Goal: Answer question/provide support: Share knowledge or assist other users

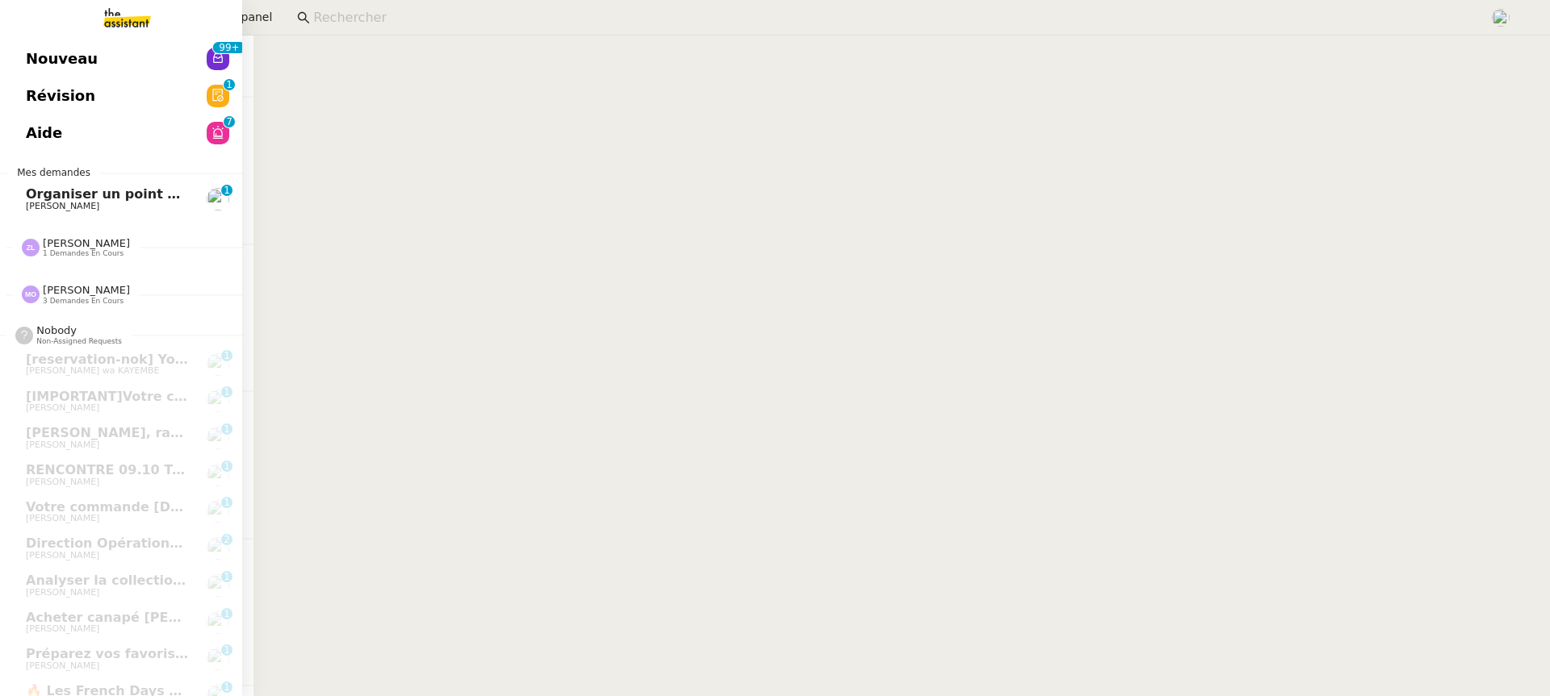
scroll to position [481, 0]
click at [51, 152] on div "Nouveau 99+ Révision 0 1 2 3 4 5 6 7 8 9 Aide 0 1 2 3 4 5 6 7 8 9 Mes demandes …" at bounding box center [121, 366] width 242 height 661
click at [90, 210] on span "[PERSON_NAME]" at bounding box center [62, 206] width 73 height 10
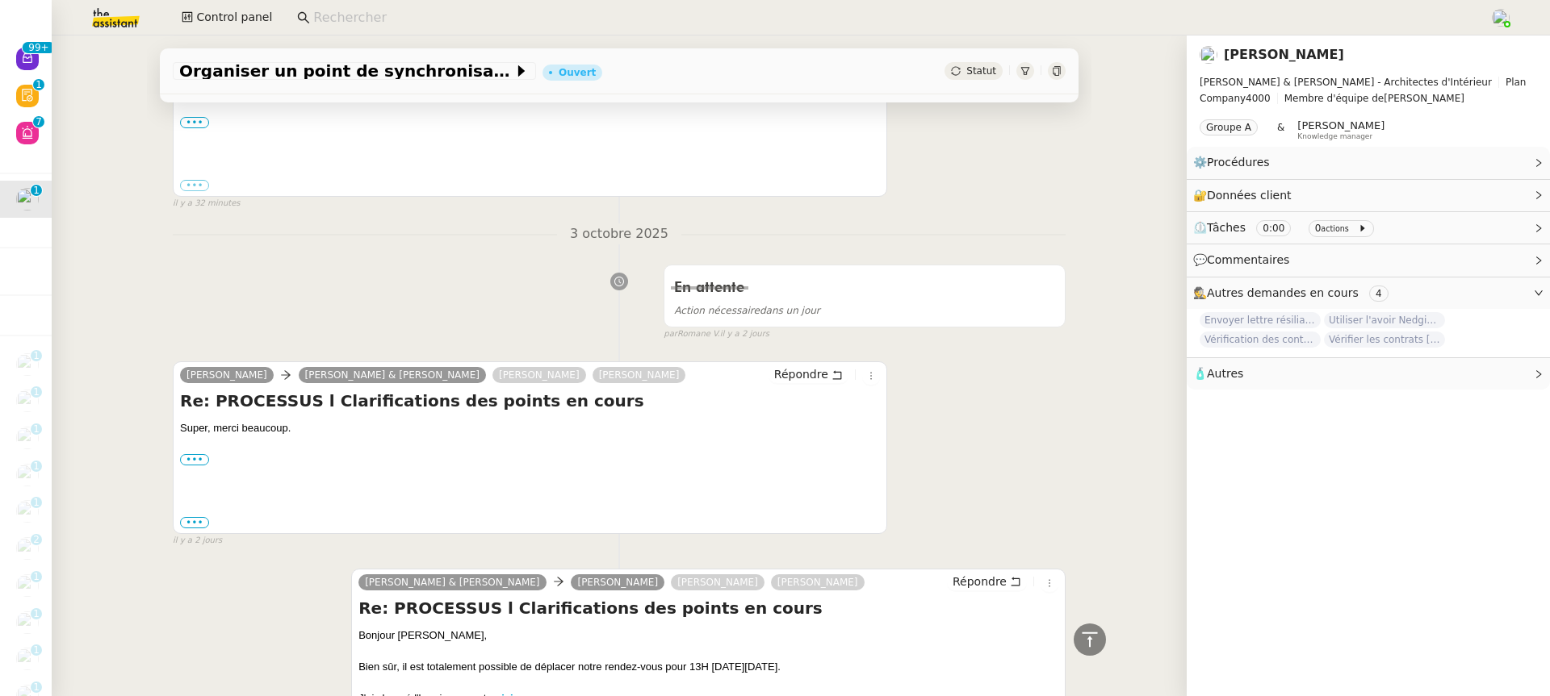
scroll to position [218, 0]
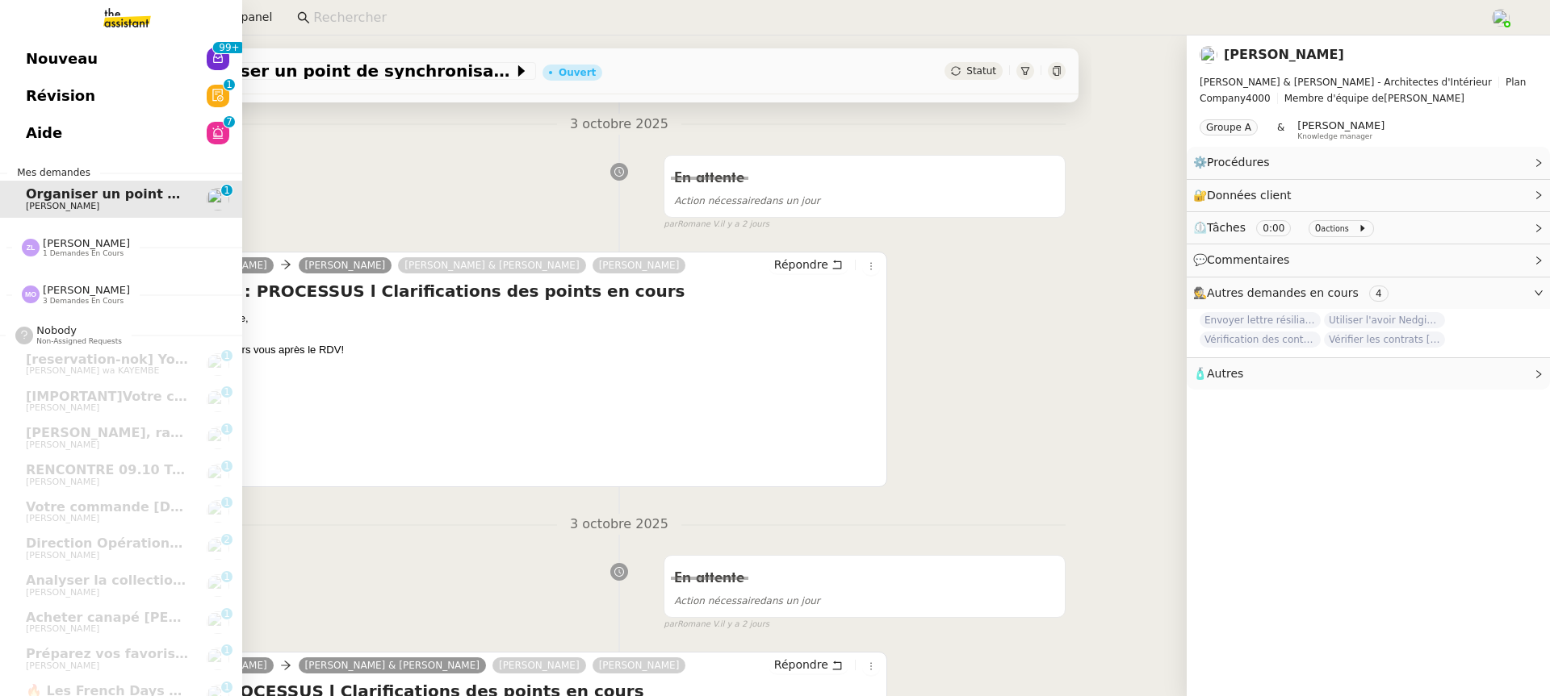
click at [15, 128] on link "Aide 0 1 2 3 4 5 6 7 8 9" at bounding box center [121, 133] width 242 height 37
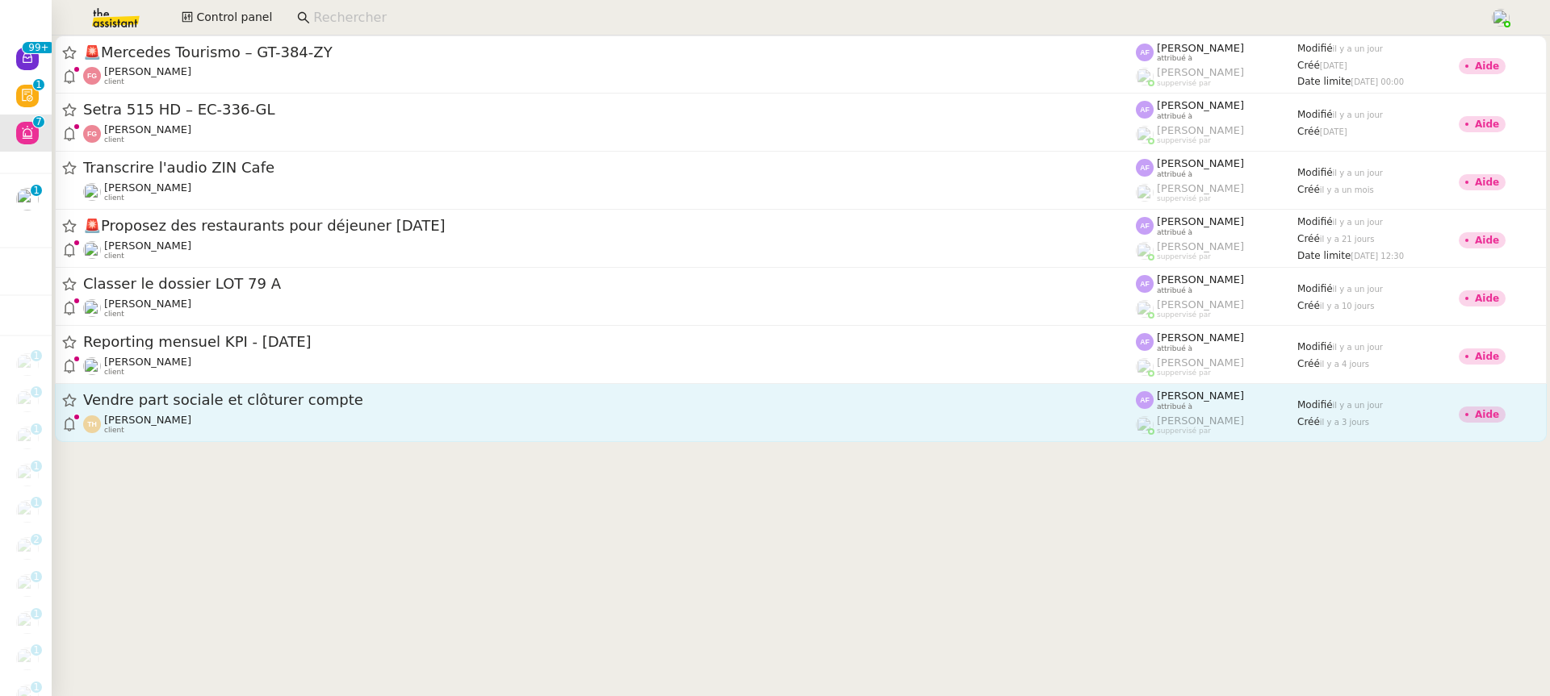
click at [797, 416] on div "[PERSON_NAME] client" at bounding box center [609, 424] width 1052 height 21
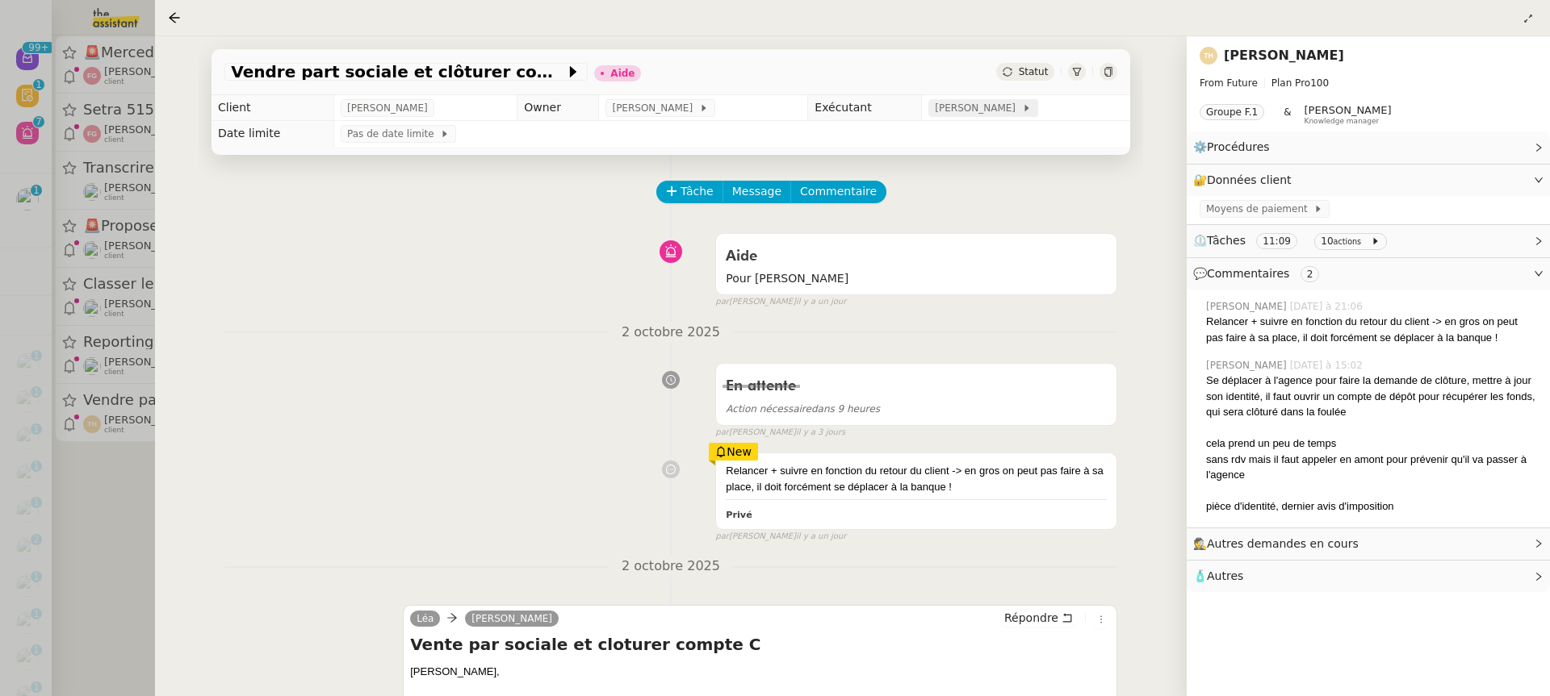
click at [1027, 106] on icon at bounding box center [1027, 108] width 10 height 10
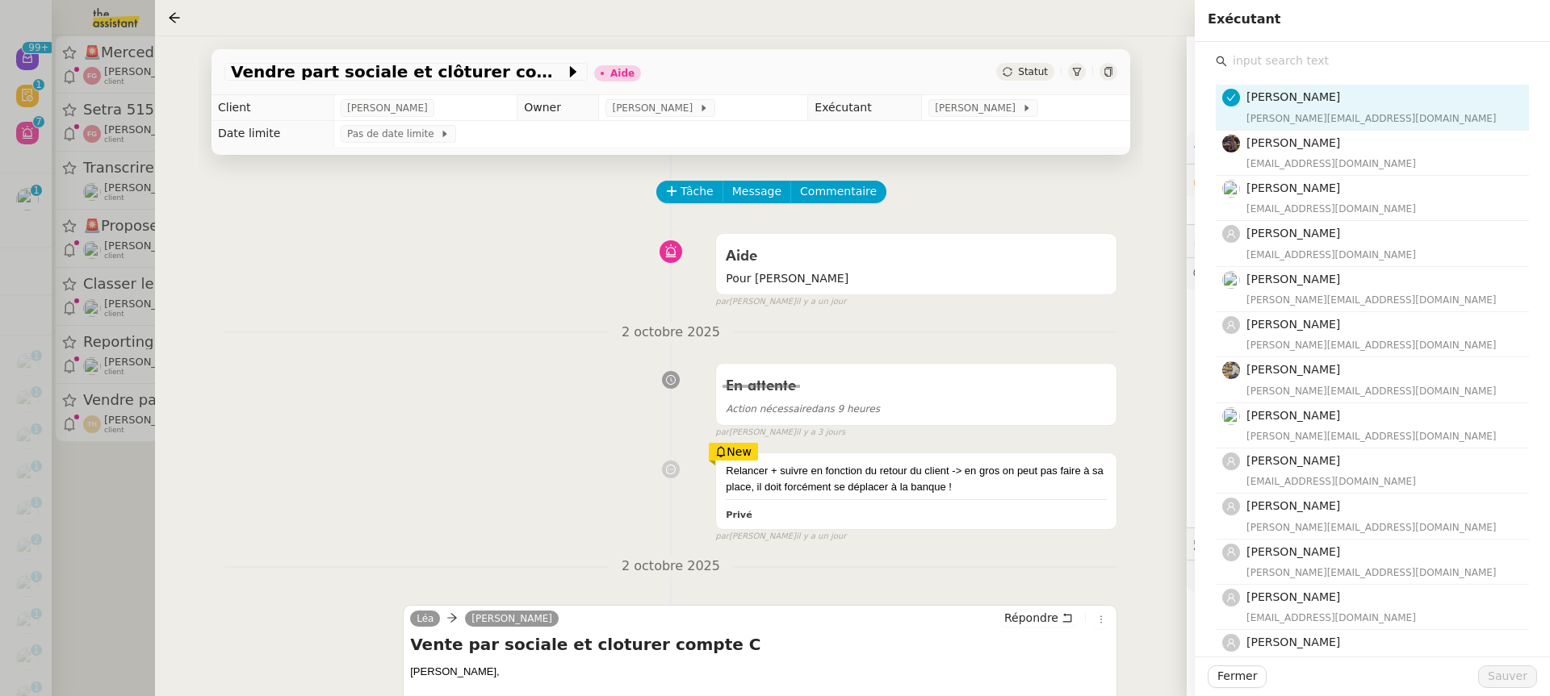
click at [1448, 59] on input "text" at bounding box center [1378, 61] width 302 height 22
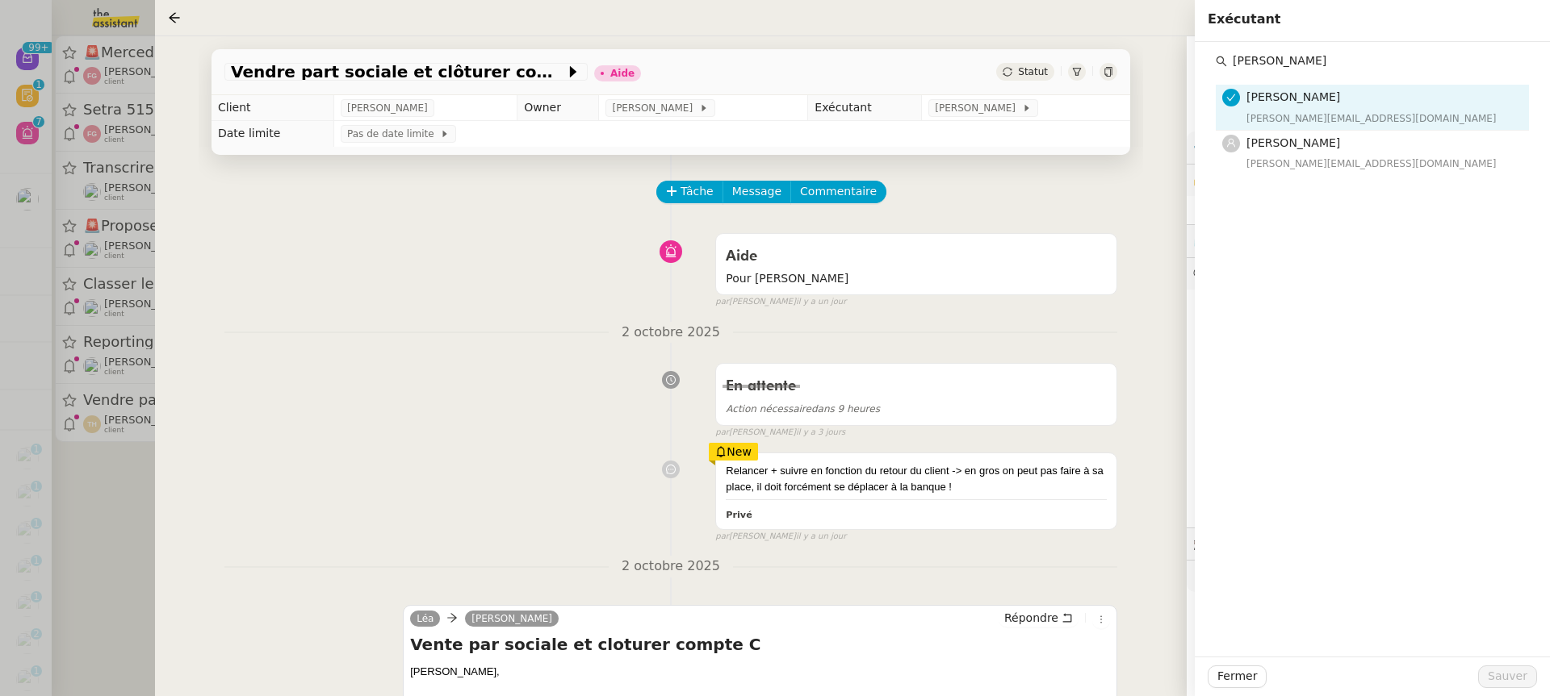
type input "[PERSON_NAME]"
click at [1377, 179] on div "[PERSON_NAME] [PERSON_NAME][EMAIL_ADDRESS][DOMAIN_NAME] [PERSON_NAME] [PERSON_N…" at bounding box center [1371, 349] width 355 height 615
click at [1356, 143] on h4 "[PERSON_NAME]" at bounding box center [1382, 143] width 273 height 19
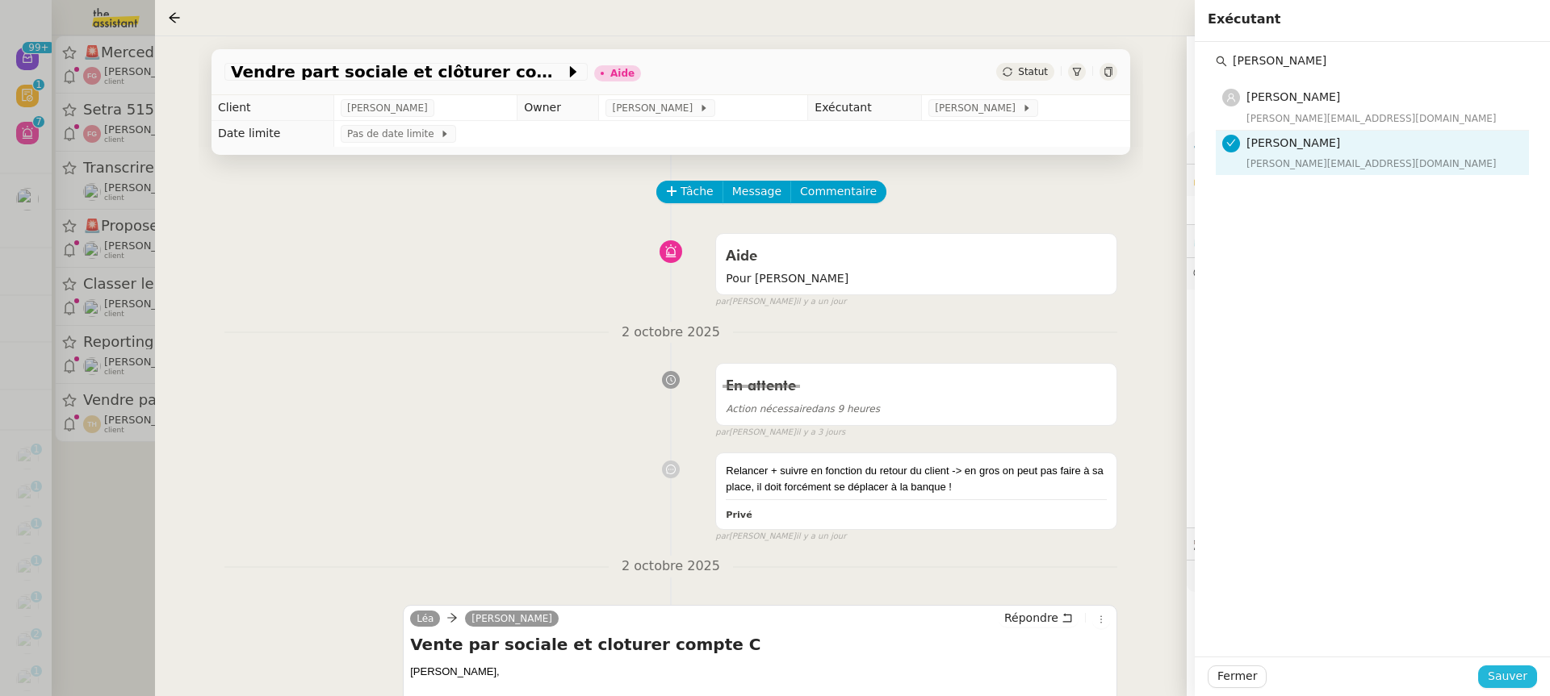
click at [1512, 676] on span "Sauver" at bounding box center [1507, 676] width 40 height 19
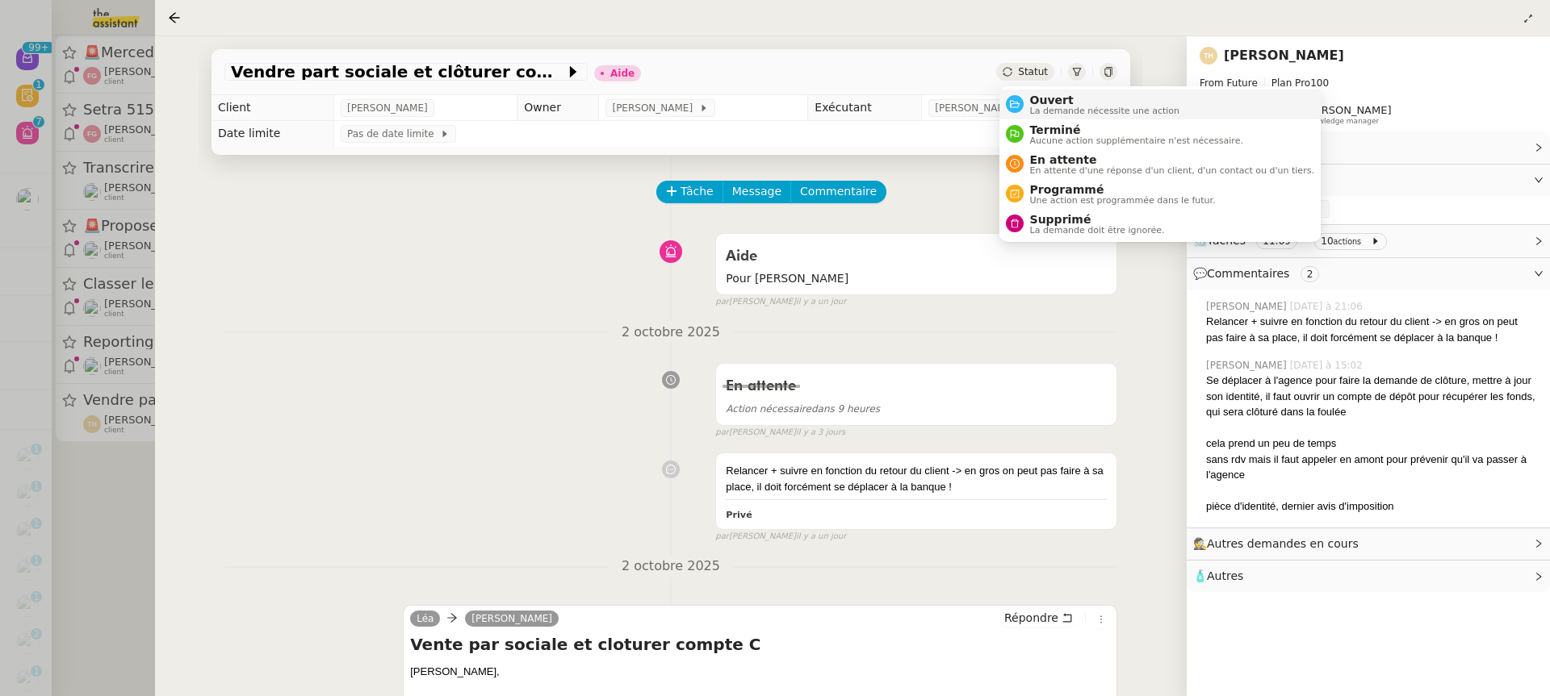
click at [1083, 116] on li "Ouvert La demande nécessite une action" at bounding box center [1159, 105] width 321 height 30
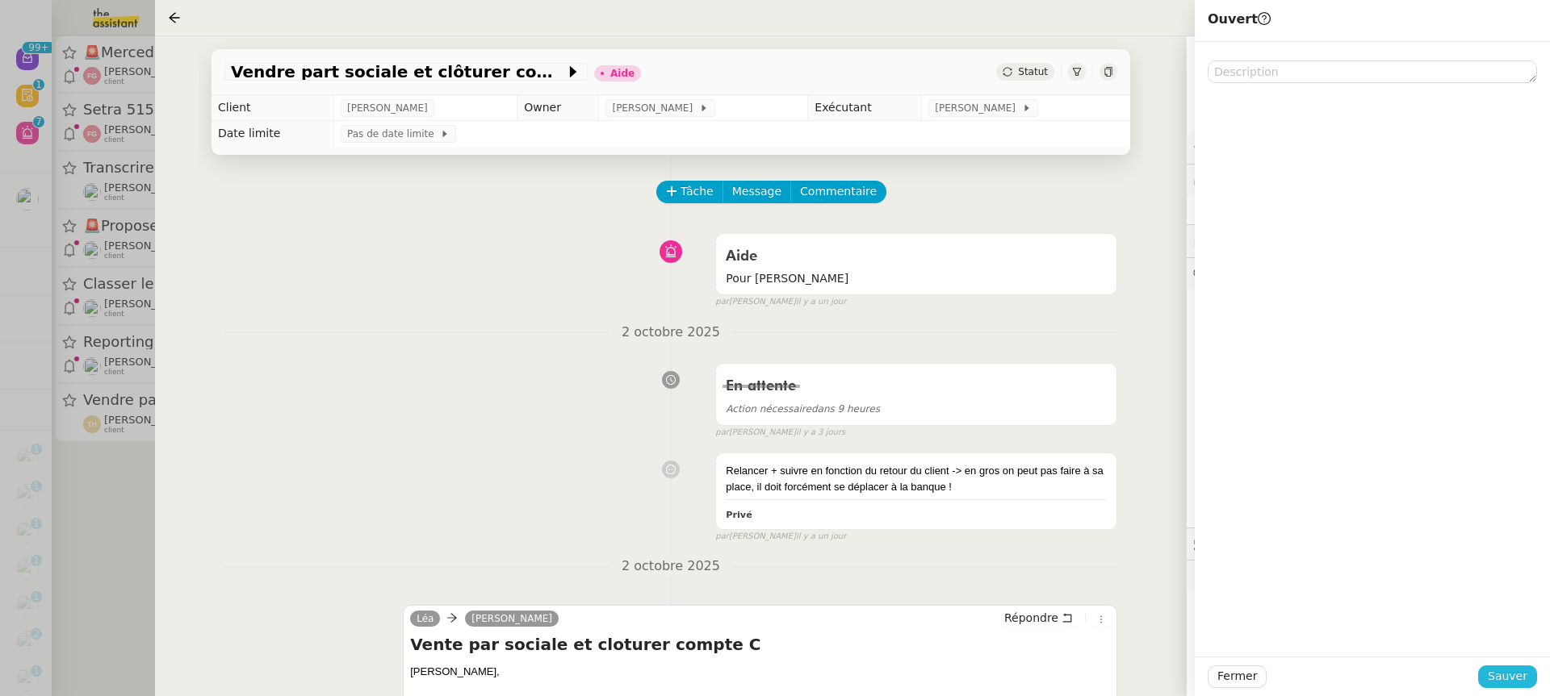
click at [1533, 669] on button "Sauver" at bounding box center [1507, 677] width 59 height 23
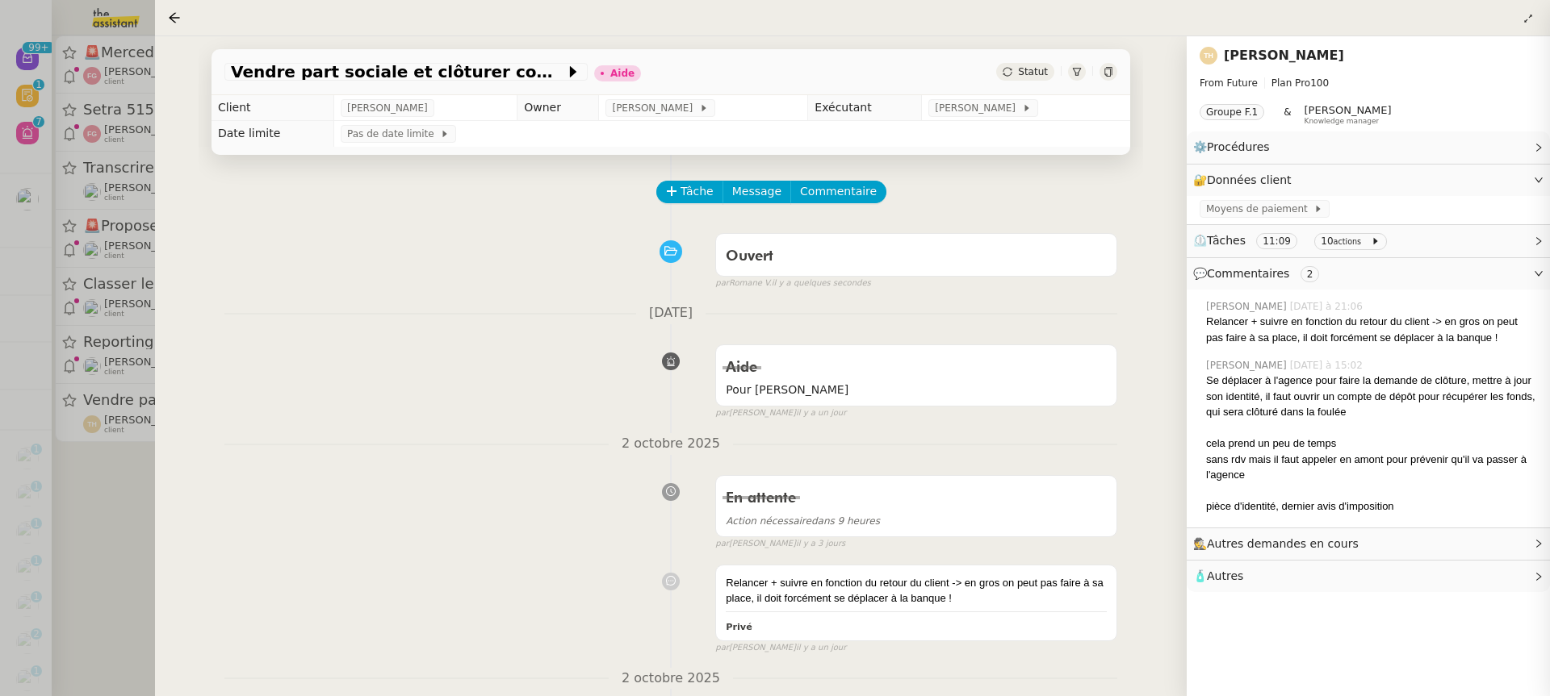
click at [56, 294] on div at bounding box center [775, 348] width 1550 height 696
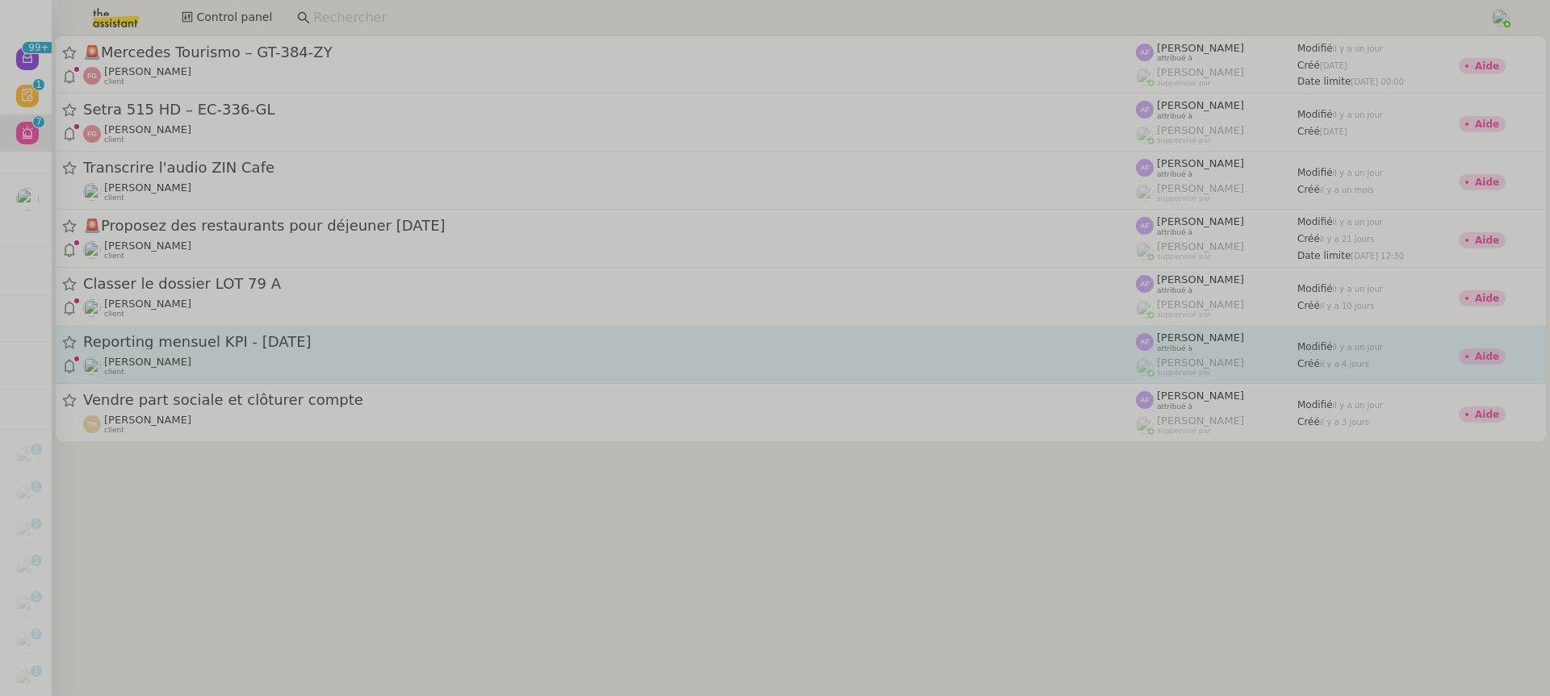
click at [368, 331] on link "Reporting mensuel KPI - [DATE] [PERSON_NAME] client [PERSON_NAME] attribué à [P…" at bounding box center [800, 355] width 1491 height 58
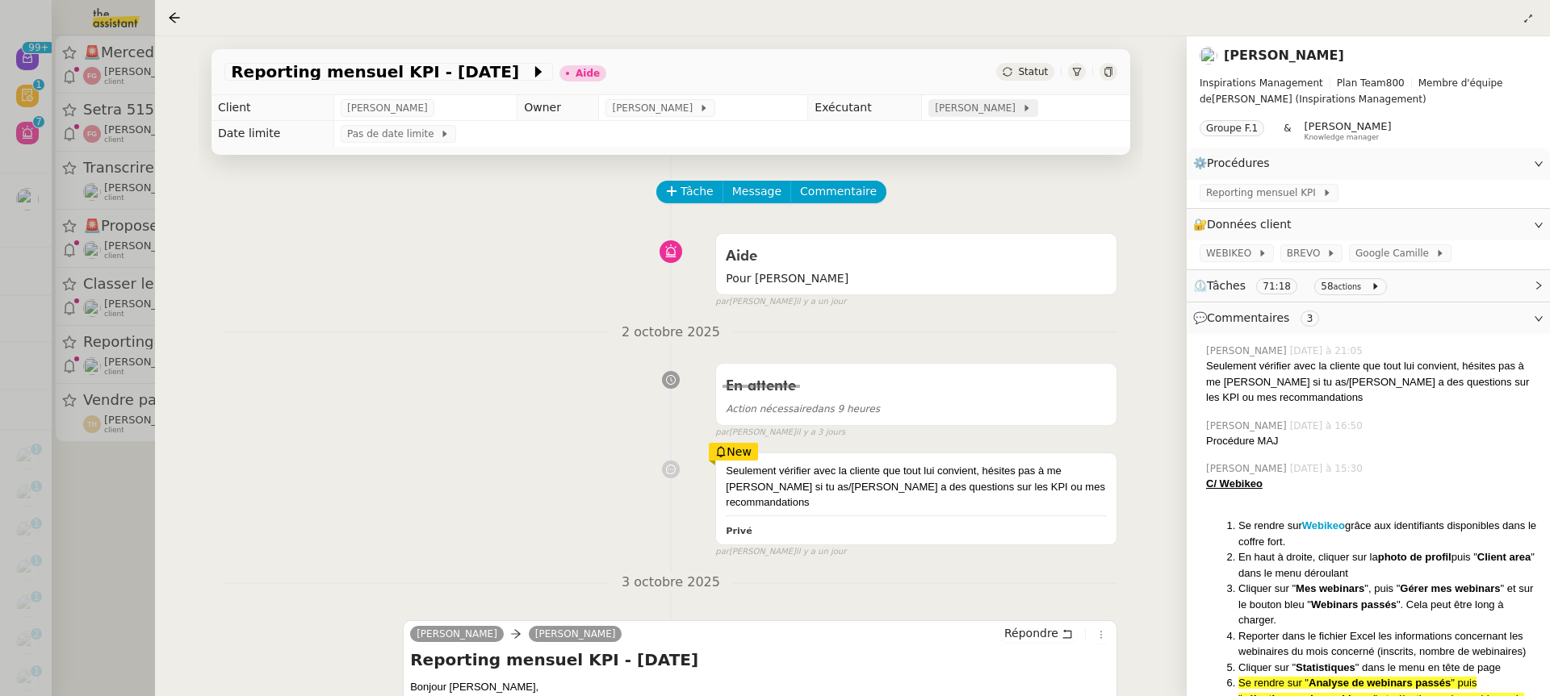
click at [1019, 102] on span "[PERSON_NAME]" at bounding box center [978, 108] width 86 height 16
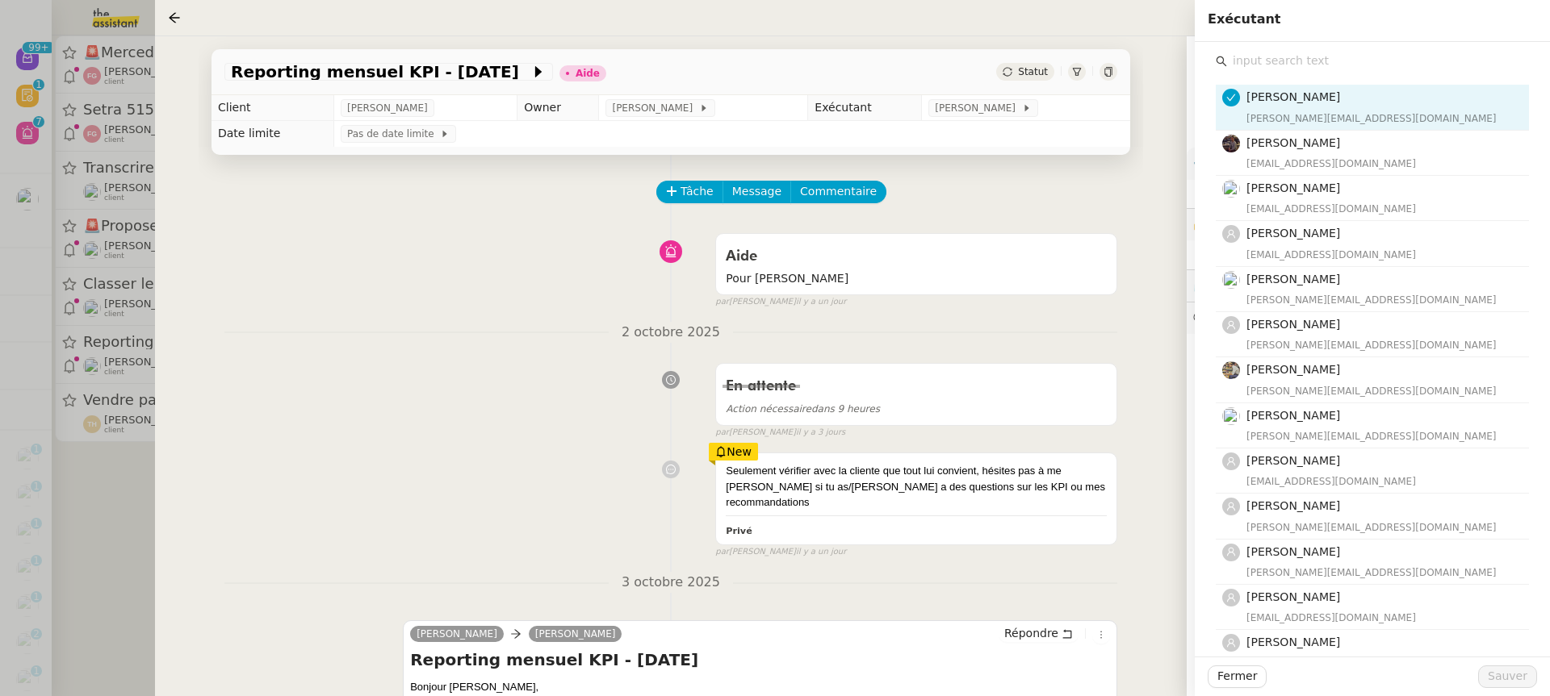
click at [1373, 40] on div "Exécutant" at bounding box center [1371, 21] width 355 height 42
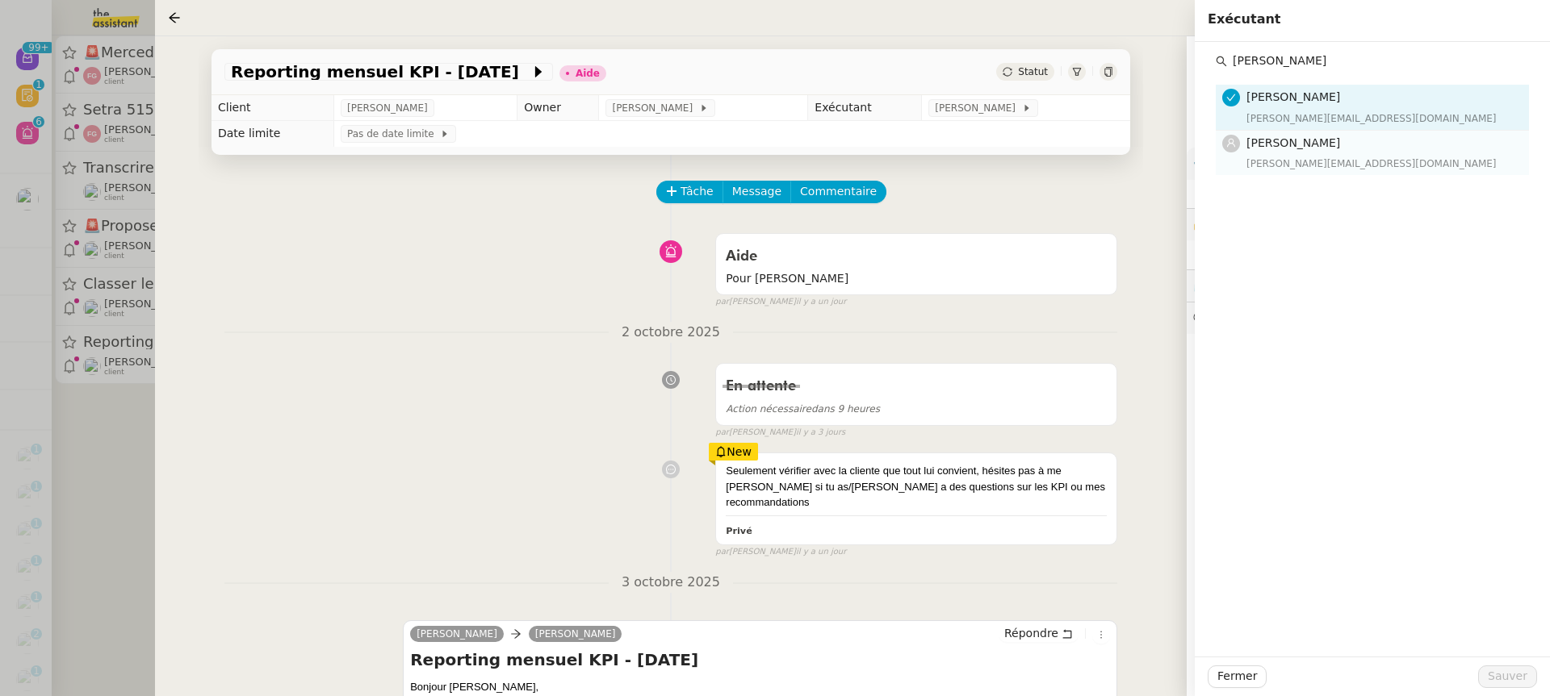
type input "[PERSON_NAME]"
click at [1336, 152] on div "[PERSON_NAME] [PERSON_NAME][EMAIL_ADDRESS][DOMAIN_NAME]" at bounding box center [1382, 153] width 273 height 38
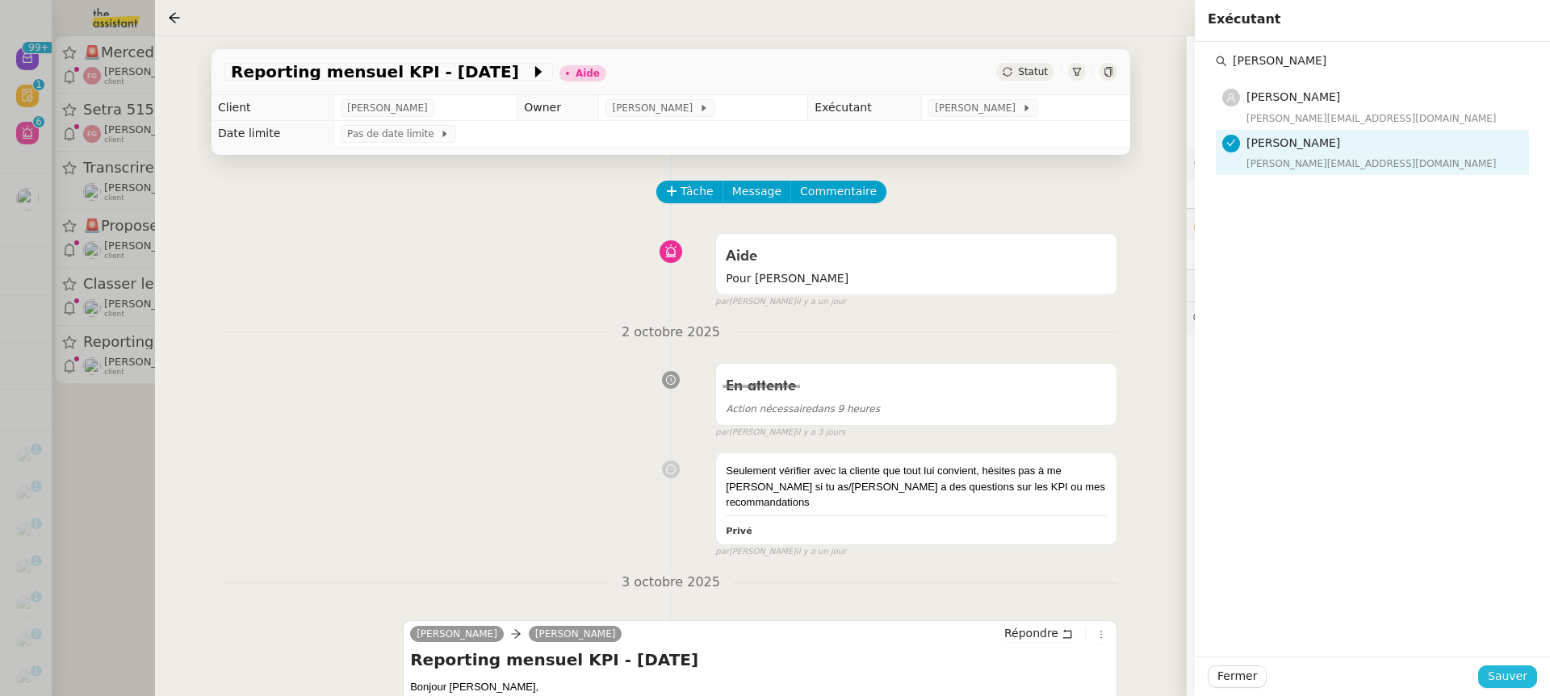
click at [1506, 677] on span "Sauver" at bounding box center [1507, 676] width 40 height 19
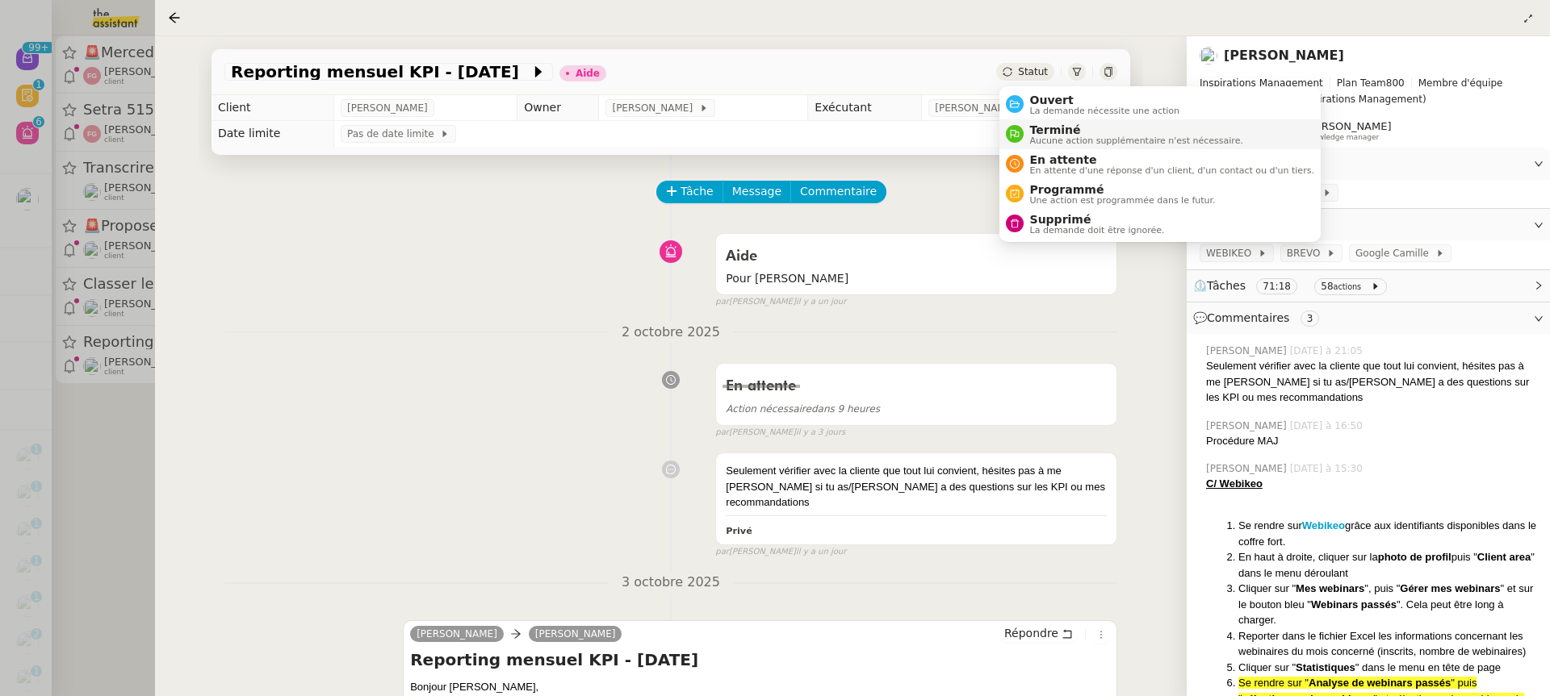
click at [1073, 123] on span "Terminé" at bounding box center [1136, 129] width 213 height 13
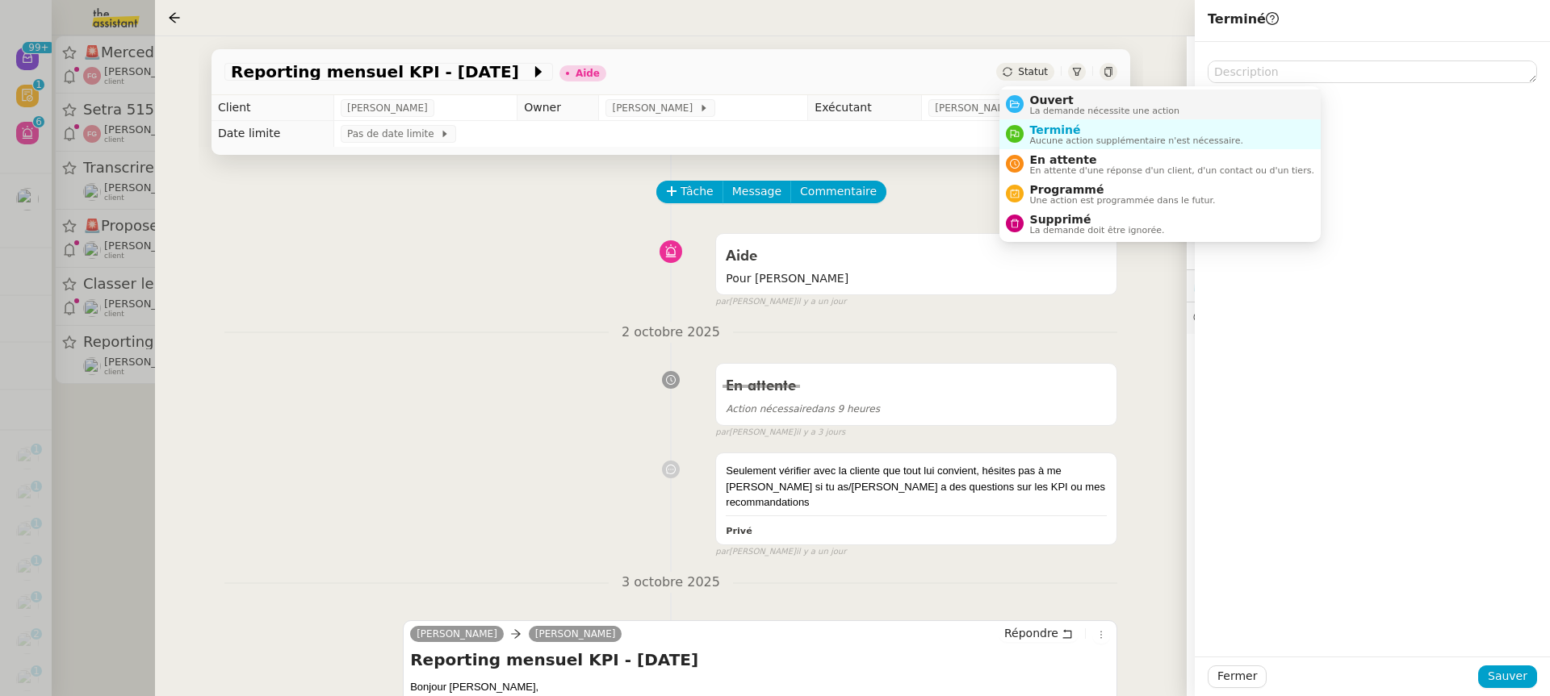
click at [1060, 104] on span "Ouvert" at bounding box center [1105, 100] width 150 height 13
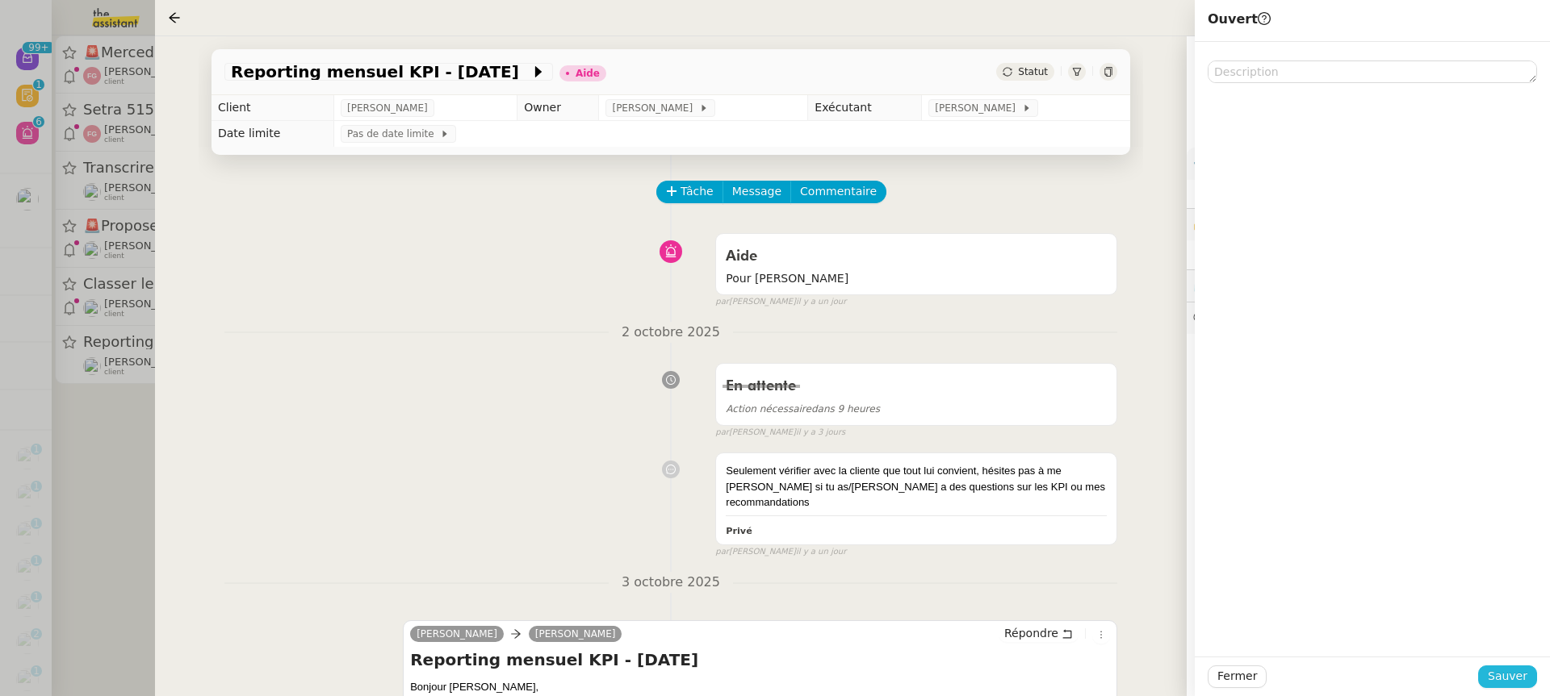
click at [1514, 676] on span "Sauver" at bounding box center [1507, 676] width 40 height 19
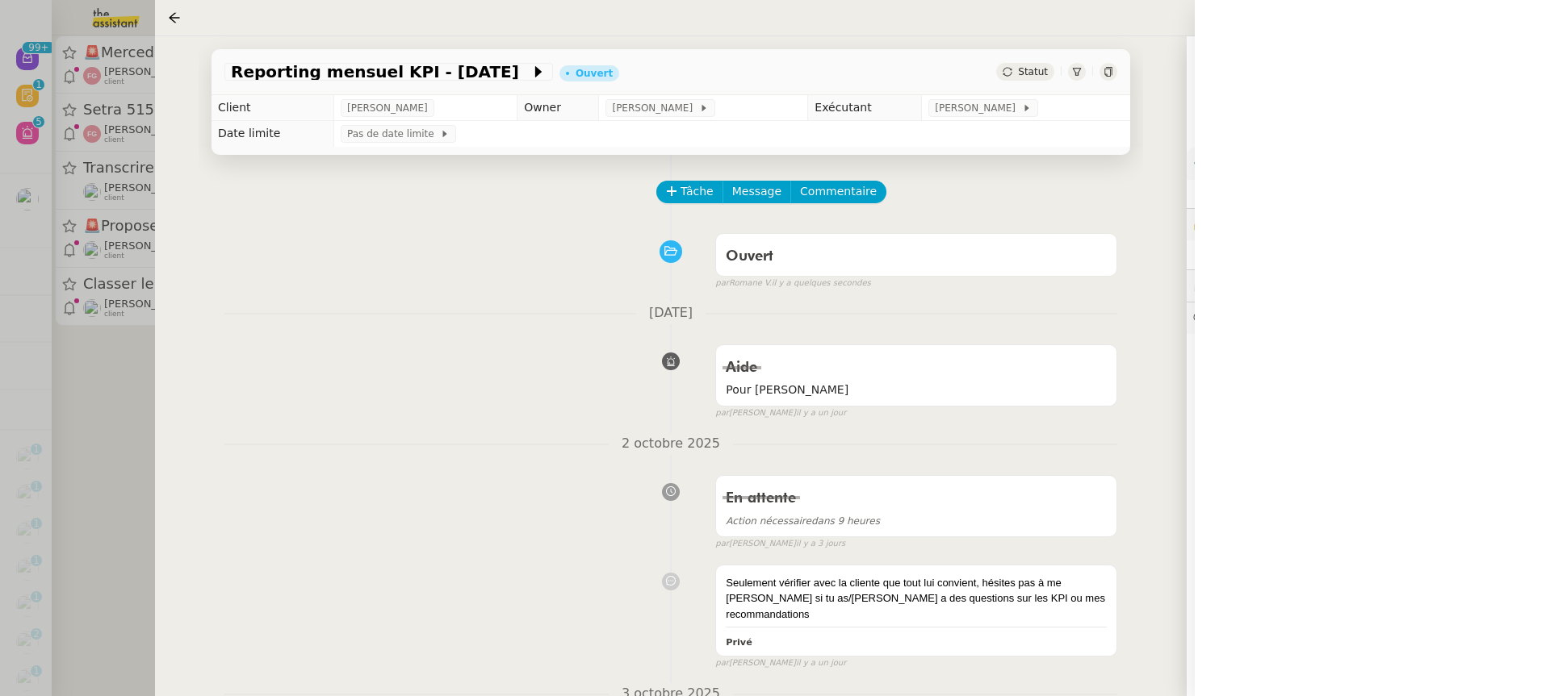
click at [94, 195] on div at bounding box center [775, 348] width 1550 height 696
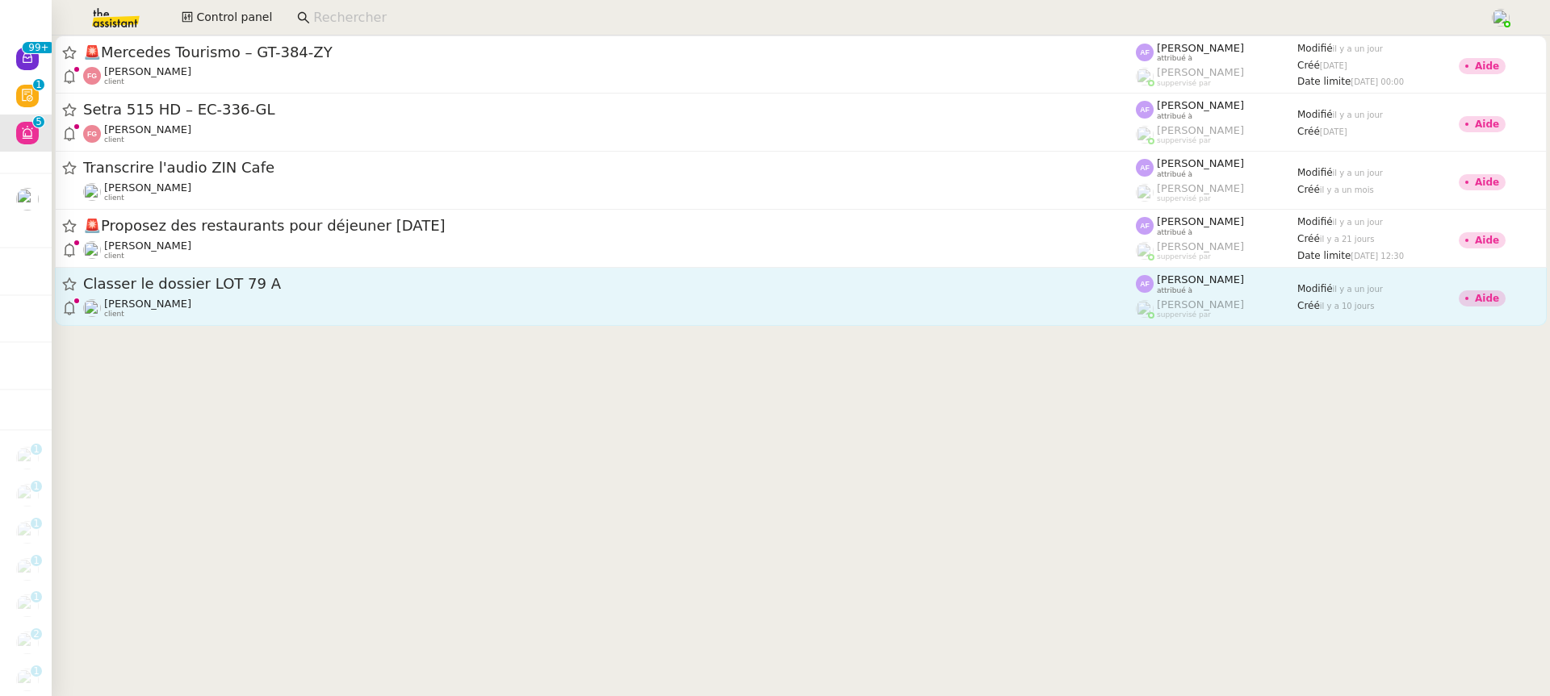
click at [339, 286] on span "Classer le dossier LOT 79 A" at bounding box center [609, 284] width 1052 height 15
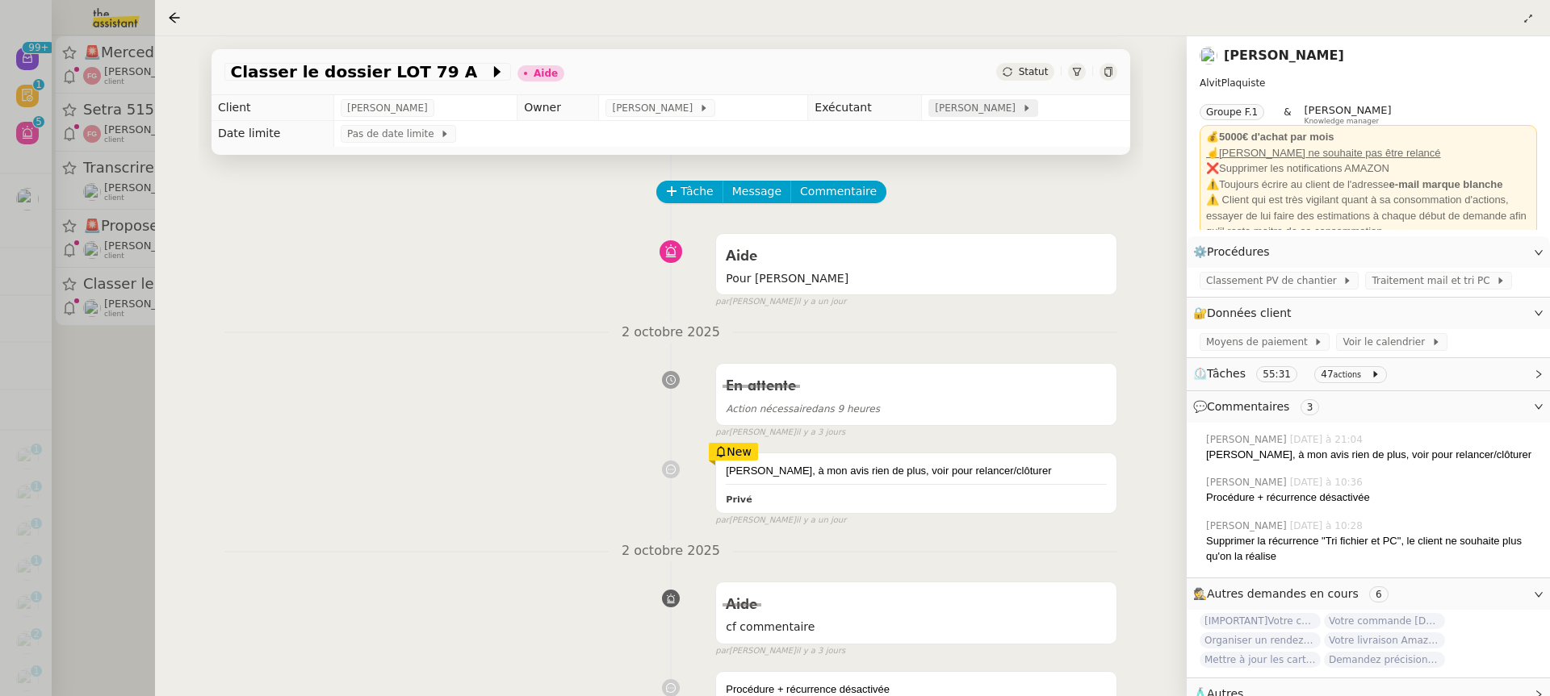
click at [1004, 110] on span "[PERSON_NAME]" at bounding box center [978, 108] width 86 height 16
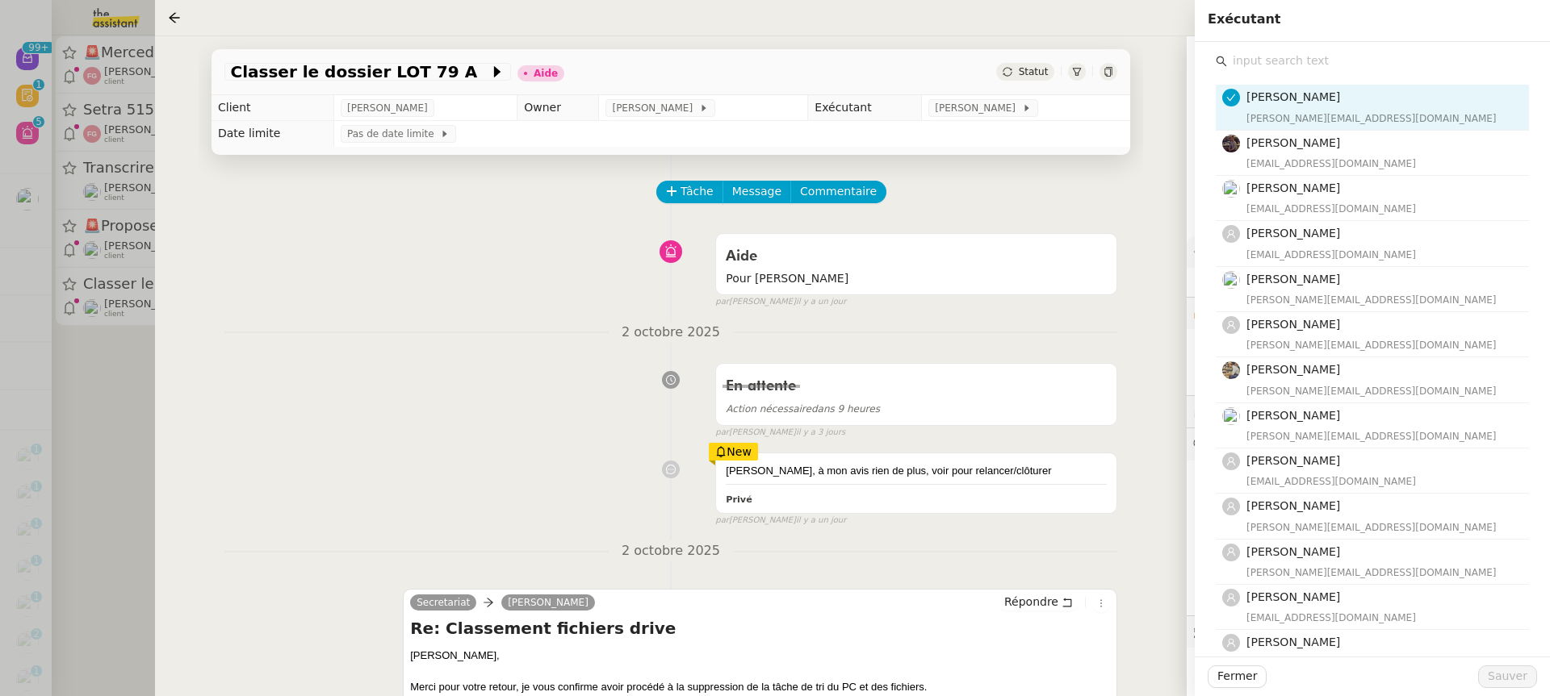
click at [1389, 53] on input "text" at bounding box center [1378, 61] width 302 height 22
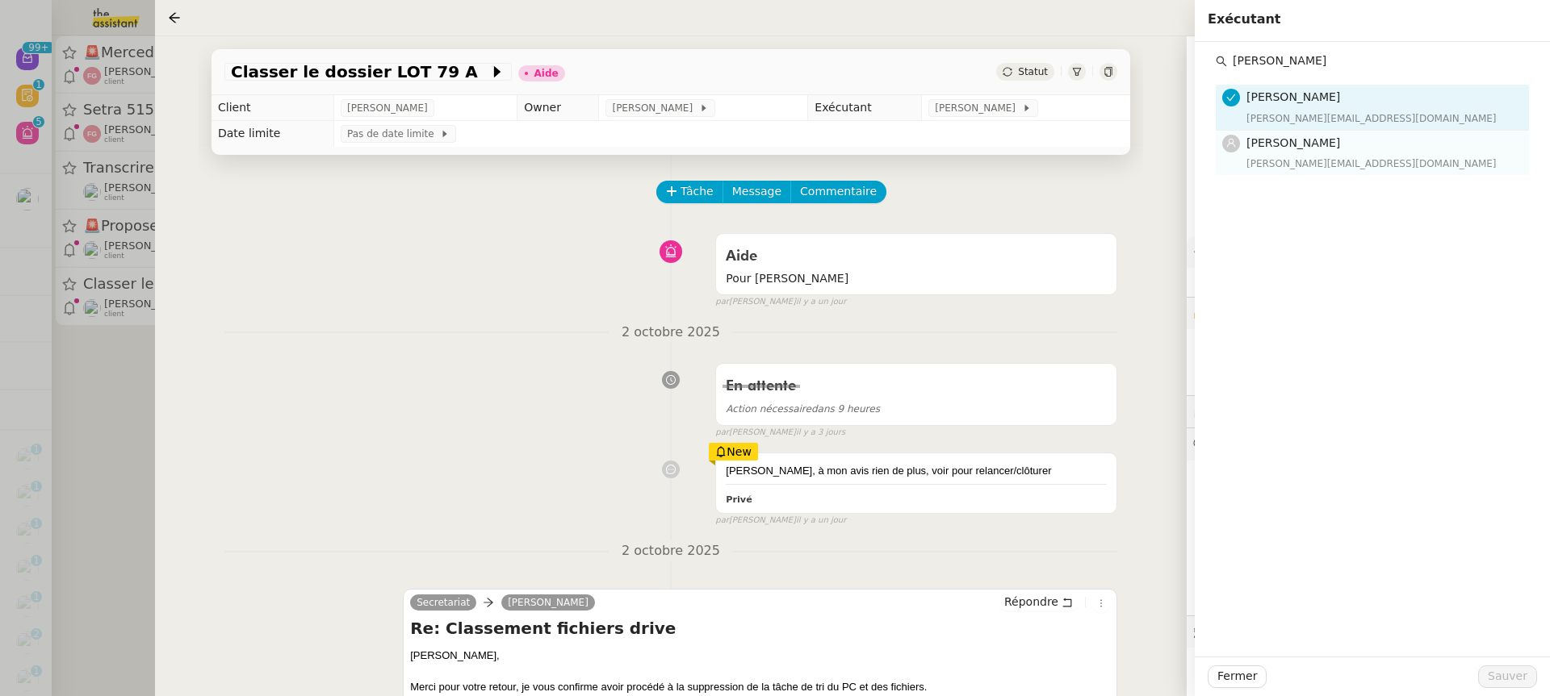
type input "[PERSON_NAME]"
click at [1361, 157] on div "[PERSON_NAME][EMAIL_ADDRESS][DOMAIN_NAME]" at bounding box center [1382, 164] width 273 height 16
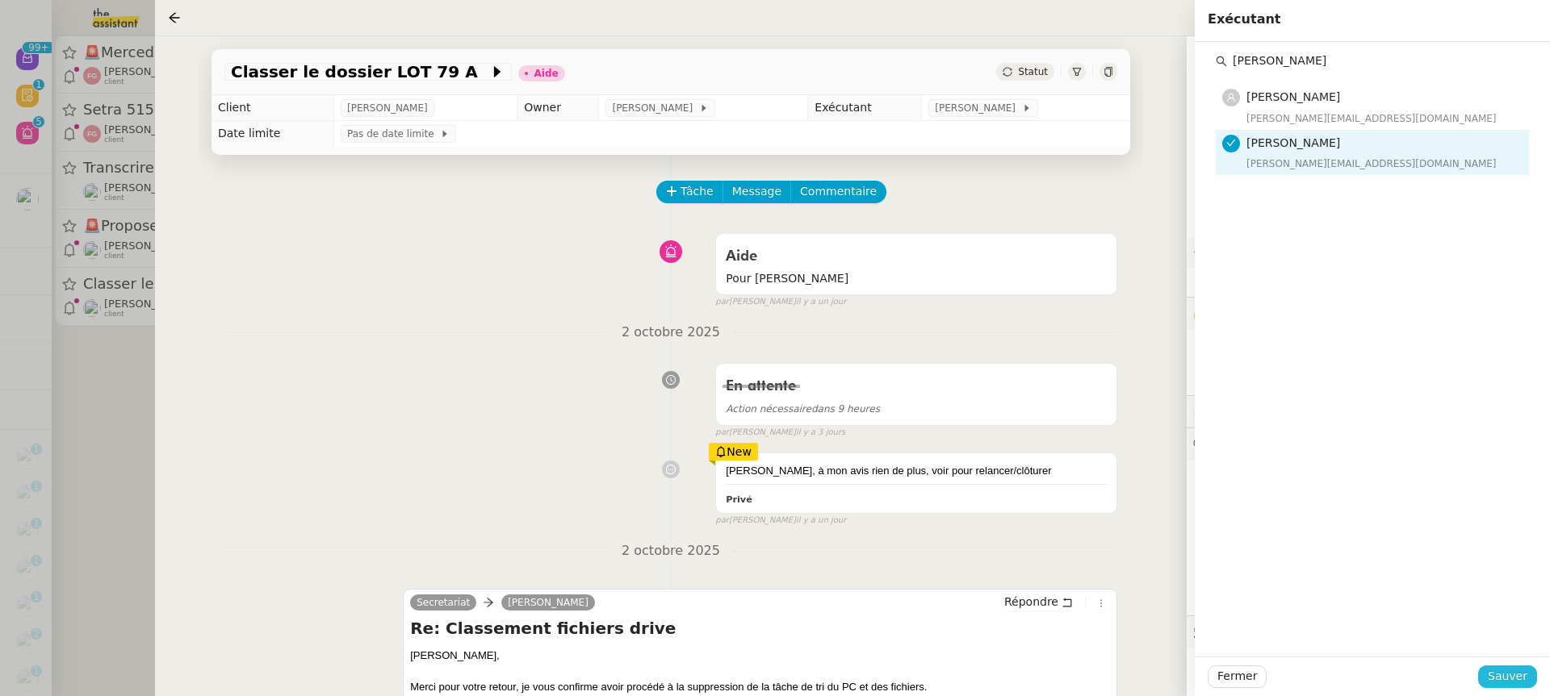
click at [1499, 680] on span "Sauver" at bounding box center [1507, 676] width 40 height 19
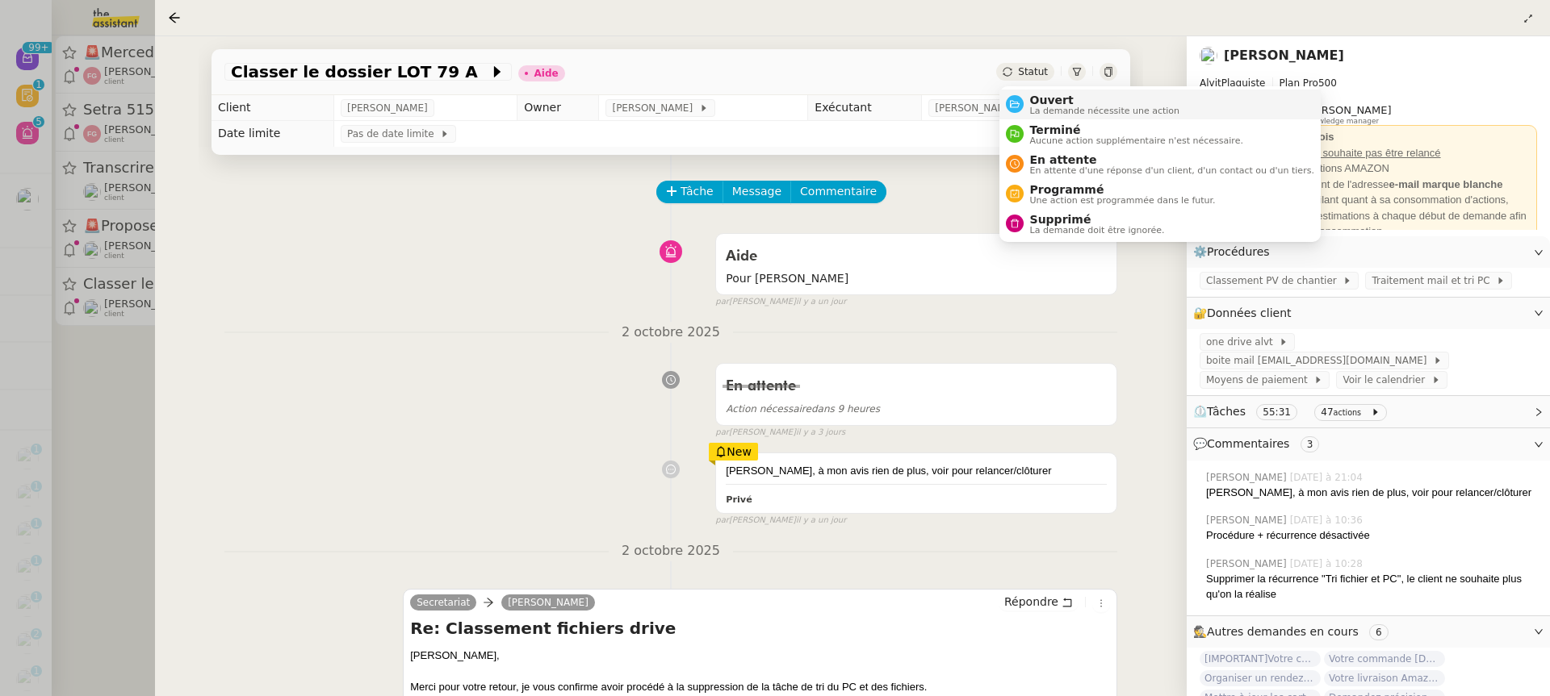
click at [1050, 104] on span "Ouvert" at bounding box center [1105, 100] width 150 height 13
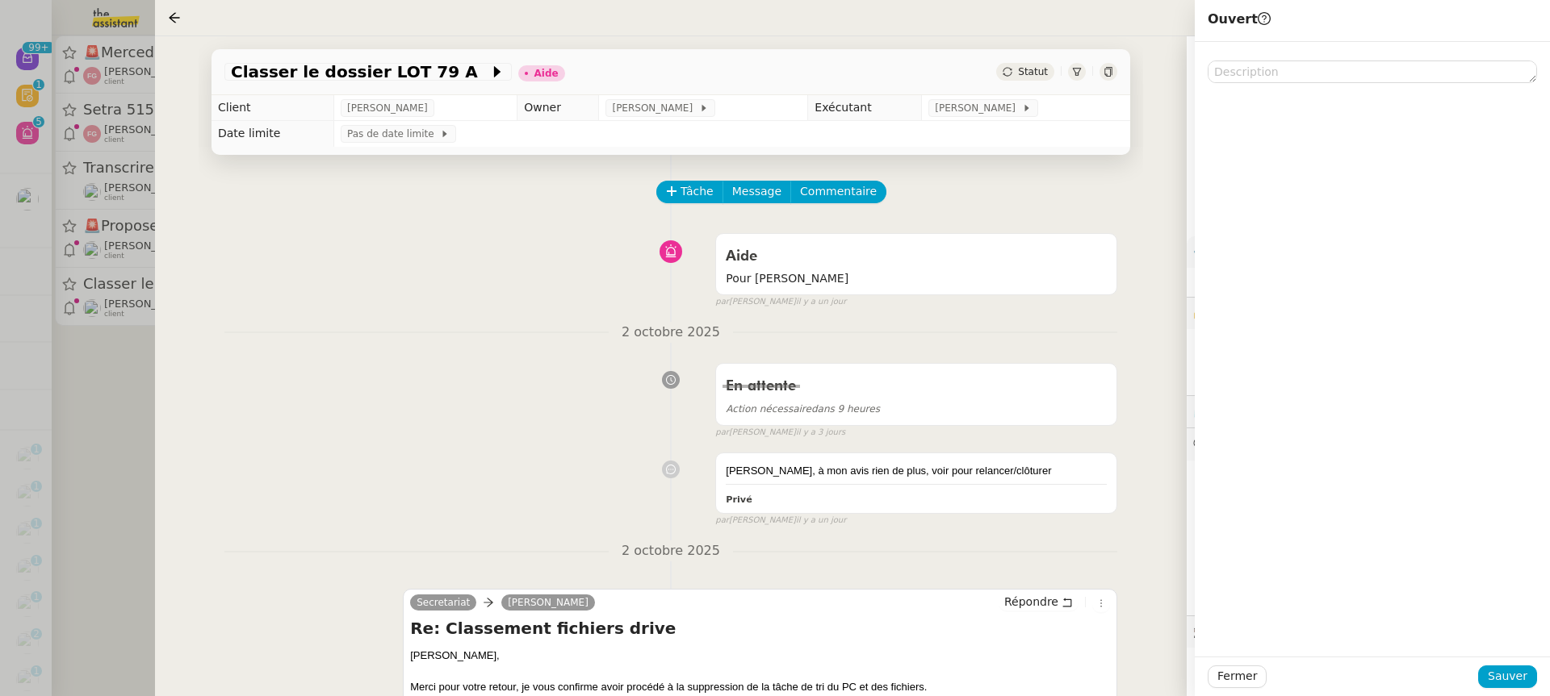
click at [1529, 660] on div "Fermer Sauver" at bounding box center [1371, 677] width 355 height 40
click at [1529, 666] on button "Sauver" at bounding box center [1507, 677] width 59 height 23
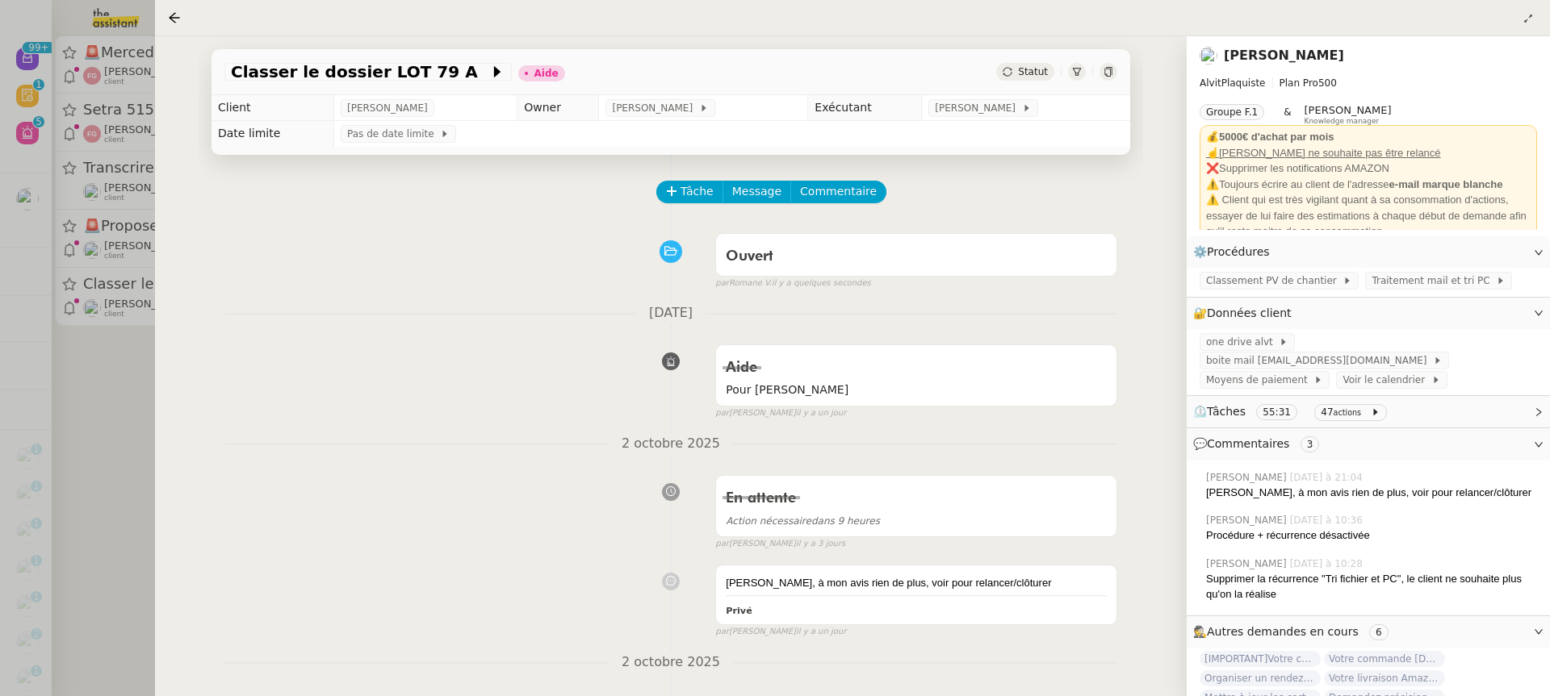
click at [121, 199] on div at bounding box center [775, 348] width 1550 height 696
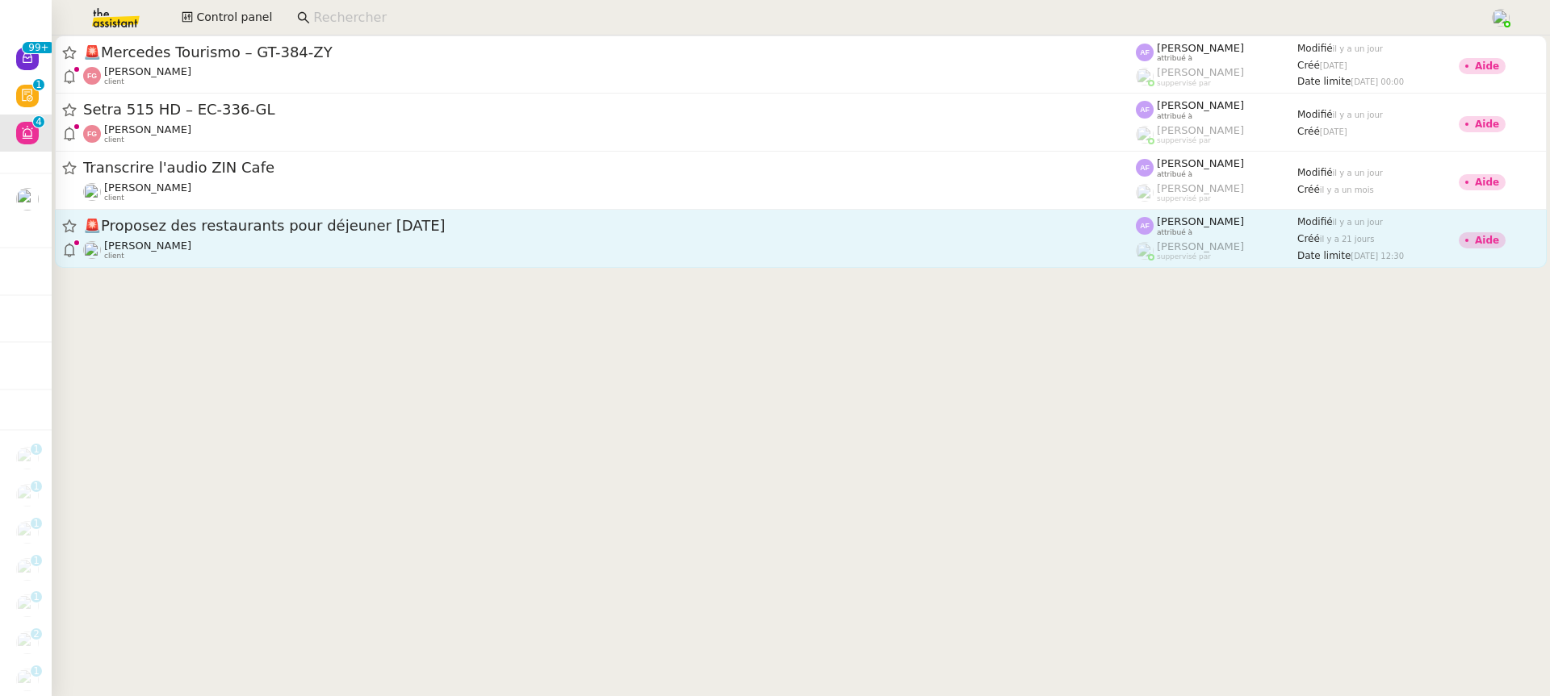
click at [391, 229] on span "🚨 Proposez des restaurants pour déjeuner [DATE]" at bounding box center [609, 226] width 1052 height 15
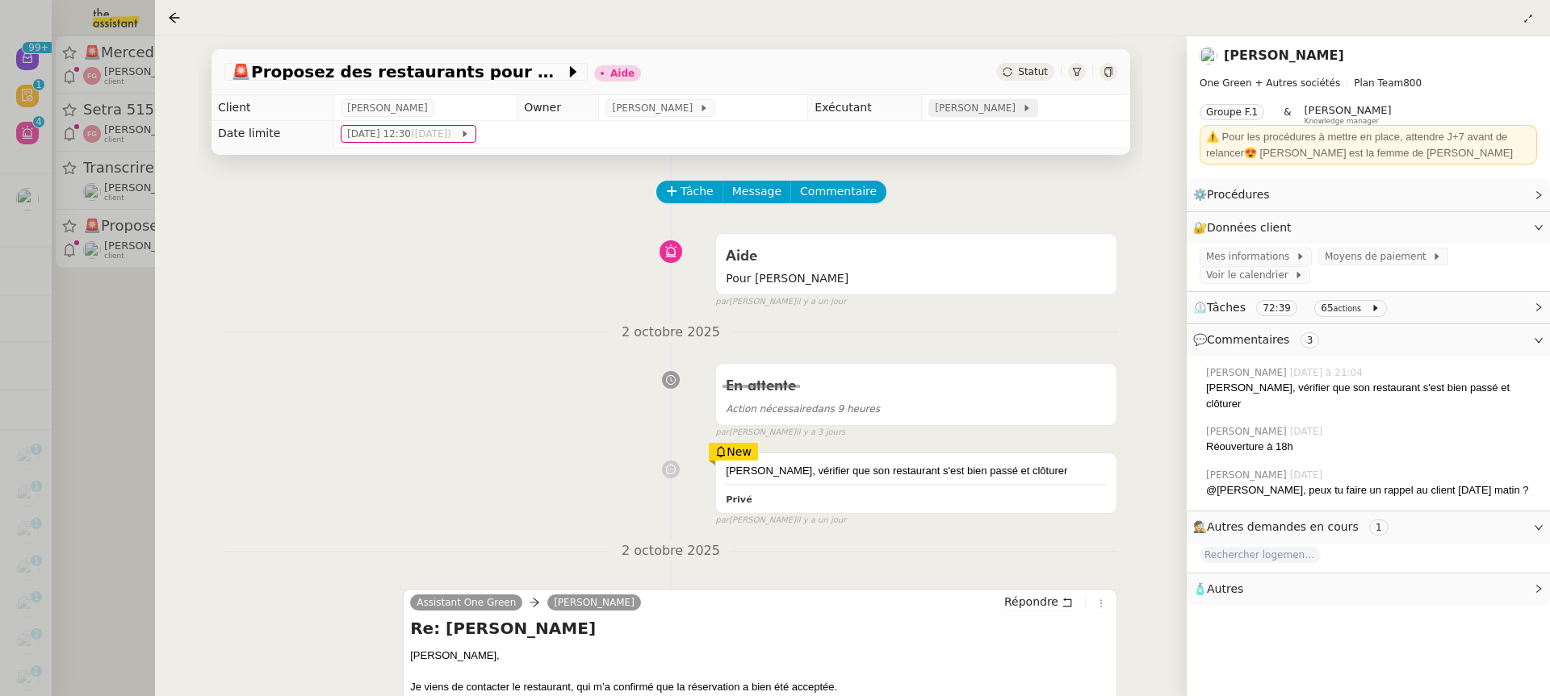
click at [1004, 109] on span "[PERSON_NAME]" at bounding box center [978, 108] width 86 height 16
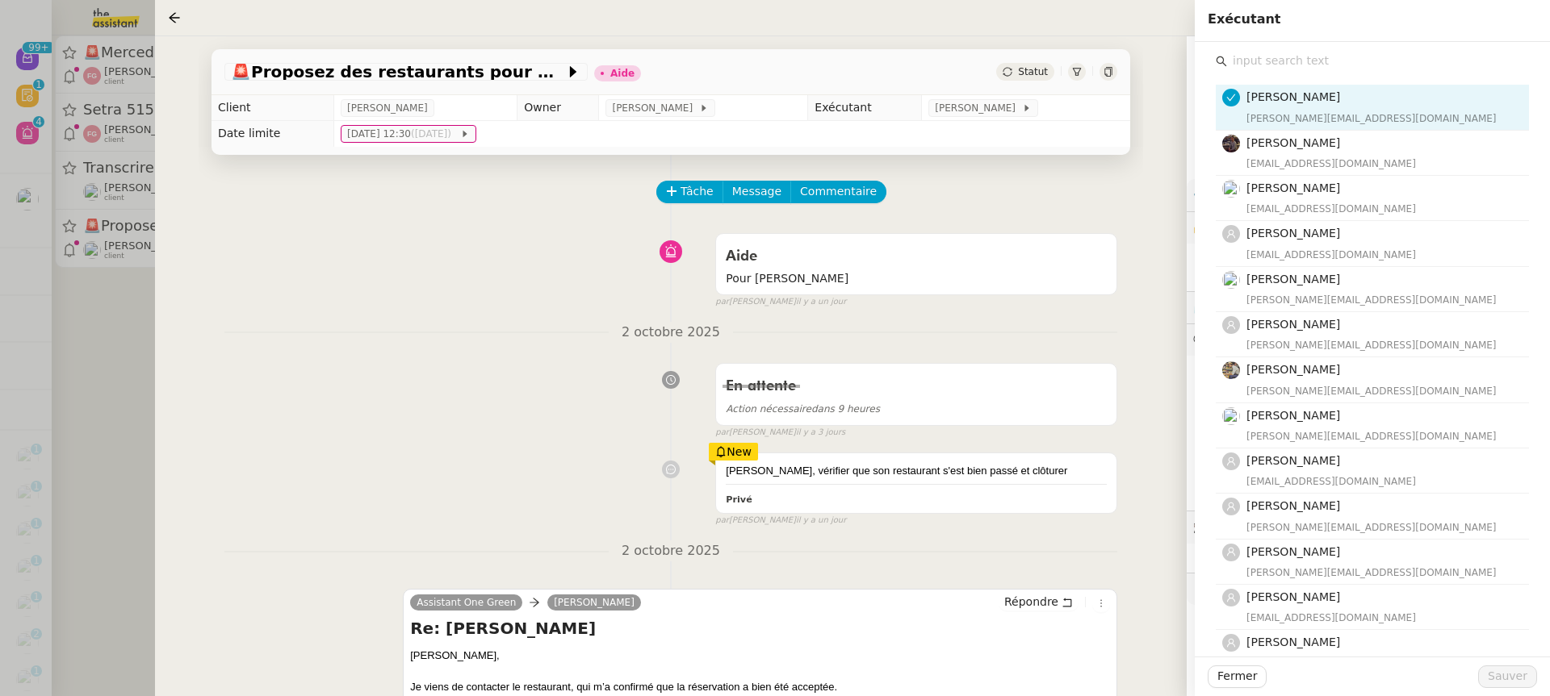
click at [1328, 48] on div "[PERSON_NAME] [PERSON_NAME][EMAIL_ADDRESS][DOMAIN_NAME] [PERSON_NAME] [EMAIL_AD…" at bounding box center [1371, 540] width 329 height 997
click at [1329, 51] on input "text" at bounding box center [1378, 61] width 302 height 22
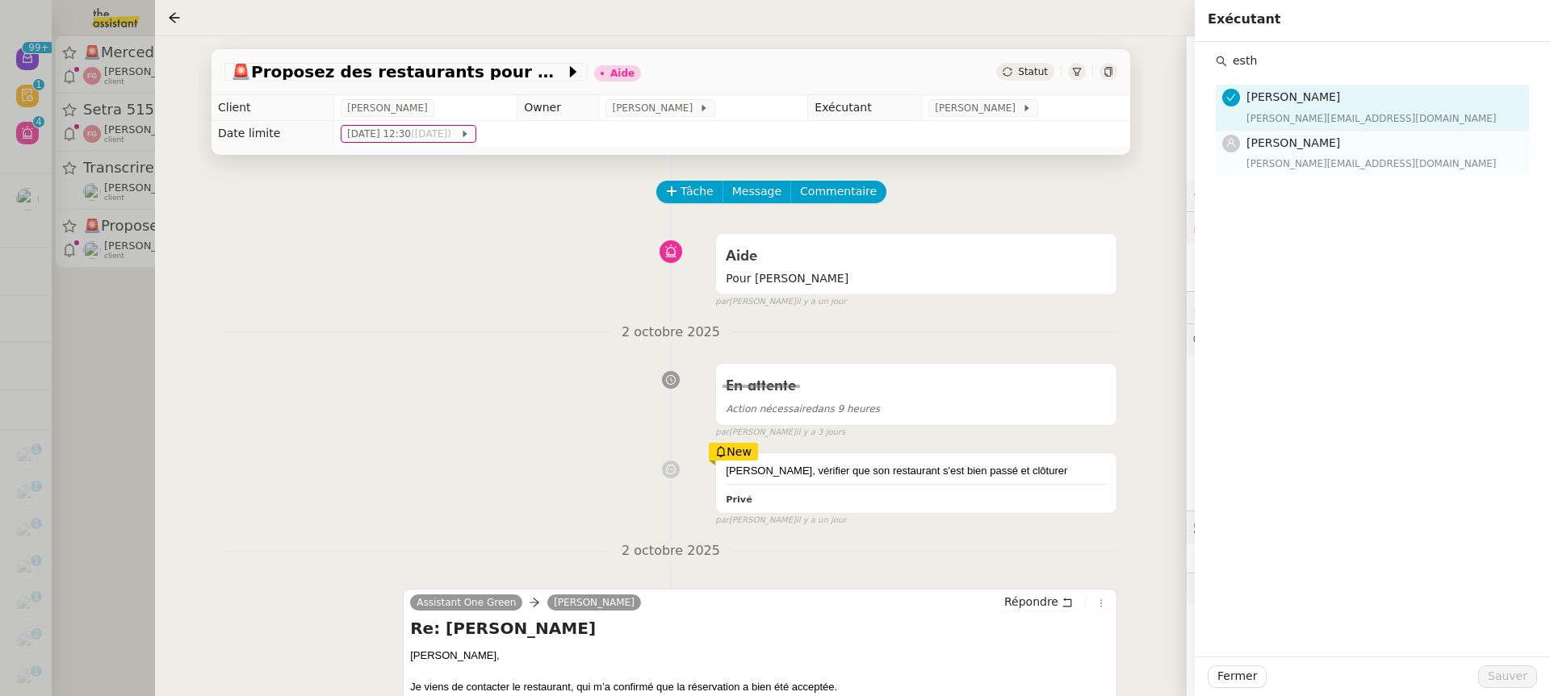
type input "esth"
click at [1305, 142] on span "[PERSON_NAME]" at bounding box center [1293, 142] width 94 height 13
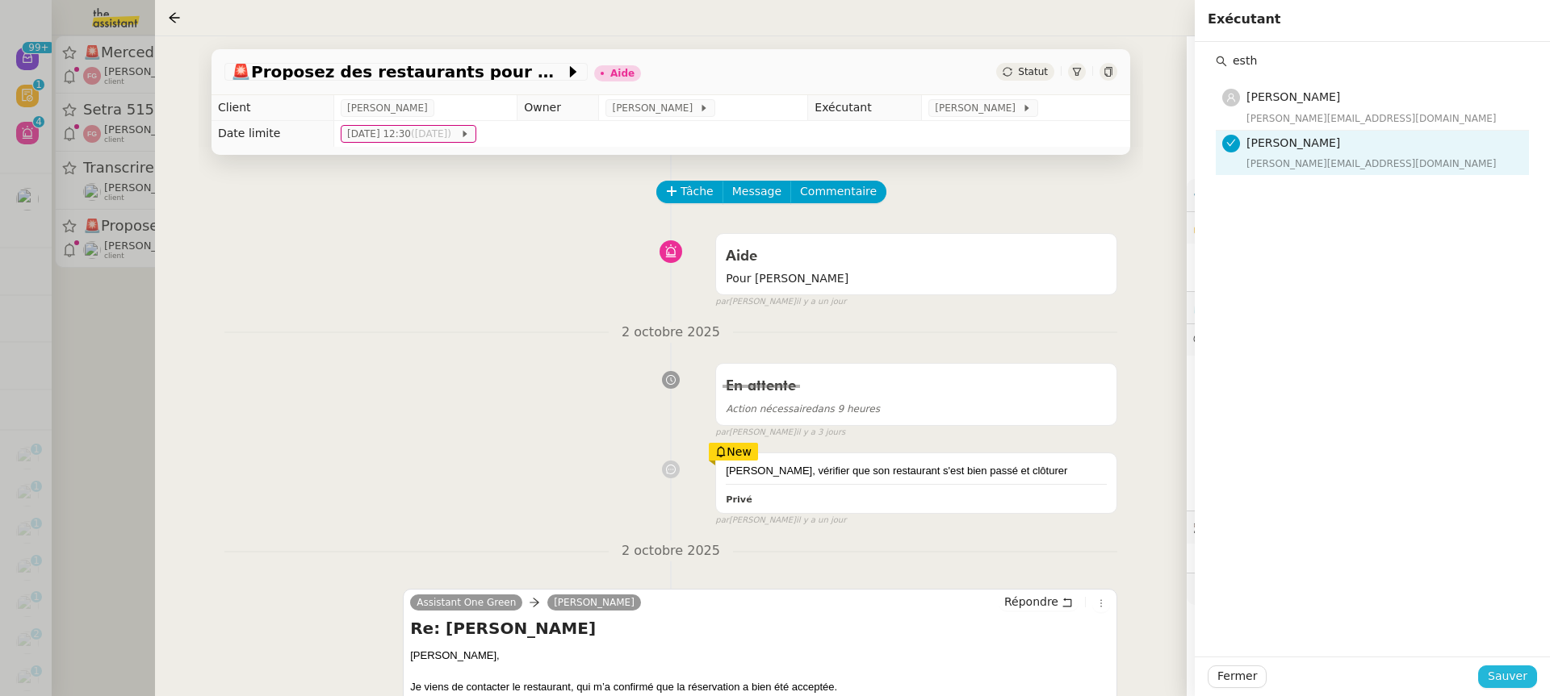
click at [1521, 671] on span "Sauver" at bounding box center [1507, 676] width 40 height 19
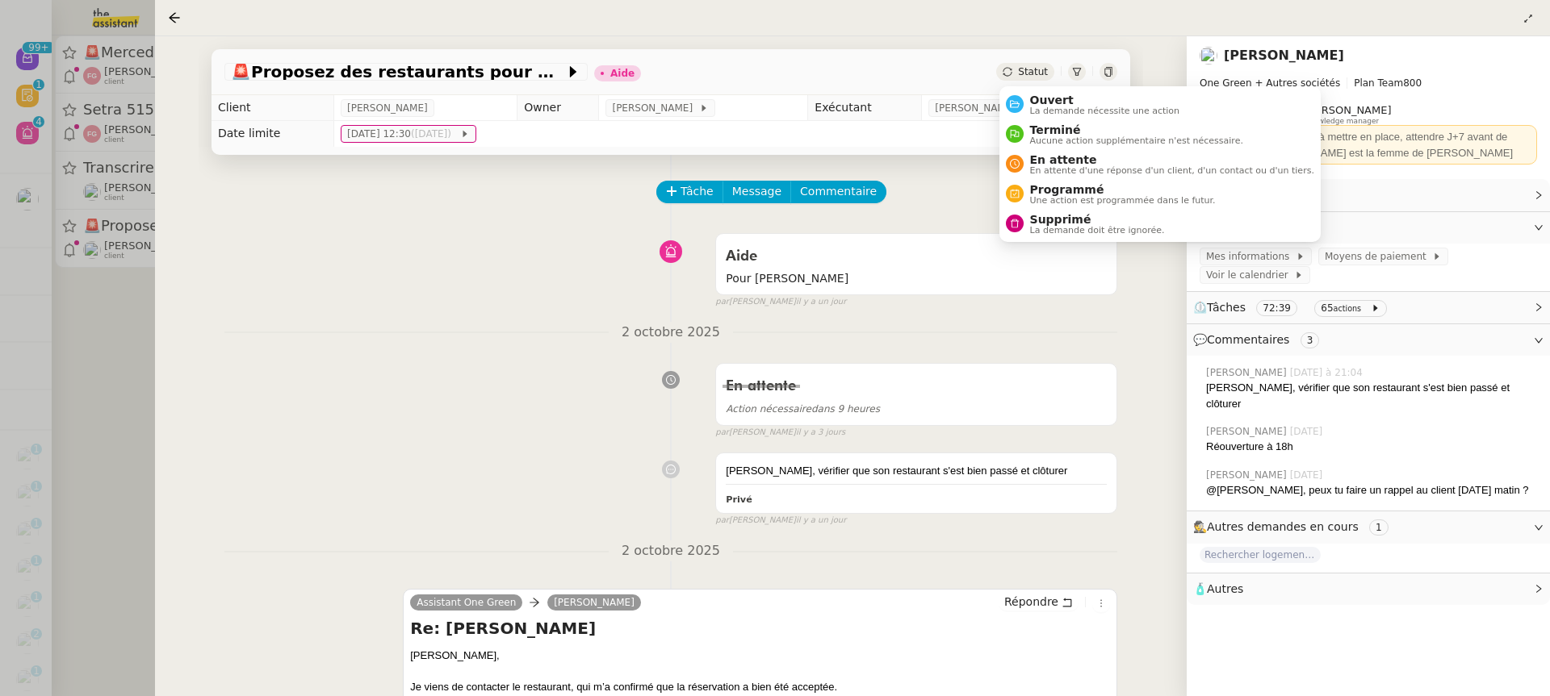
click at [1035, 88] on ul "Ouvert La demande nécessite une action Terminé Aucune action supplémentaire n'e…" at bounding box center [1159, 164] width 321 height 156
click at [1047, 101] on span "Ouvert" at bounding box center [1105, 100] width 150 height 13
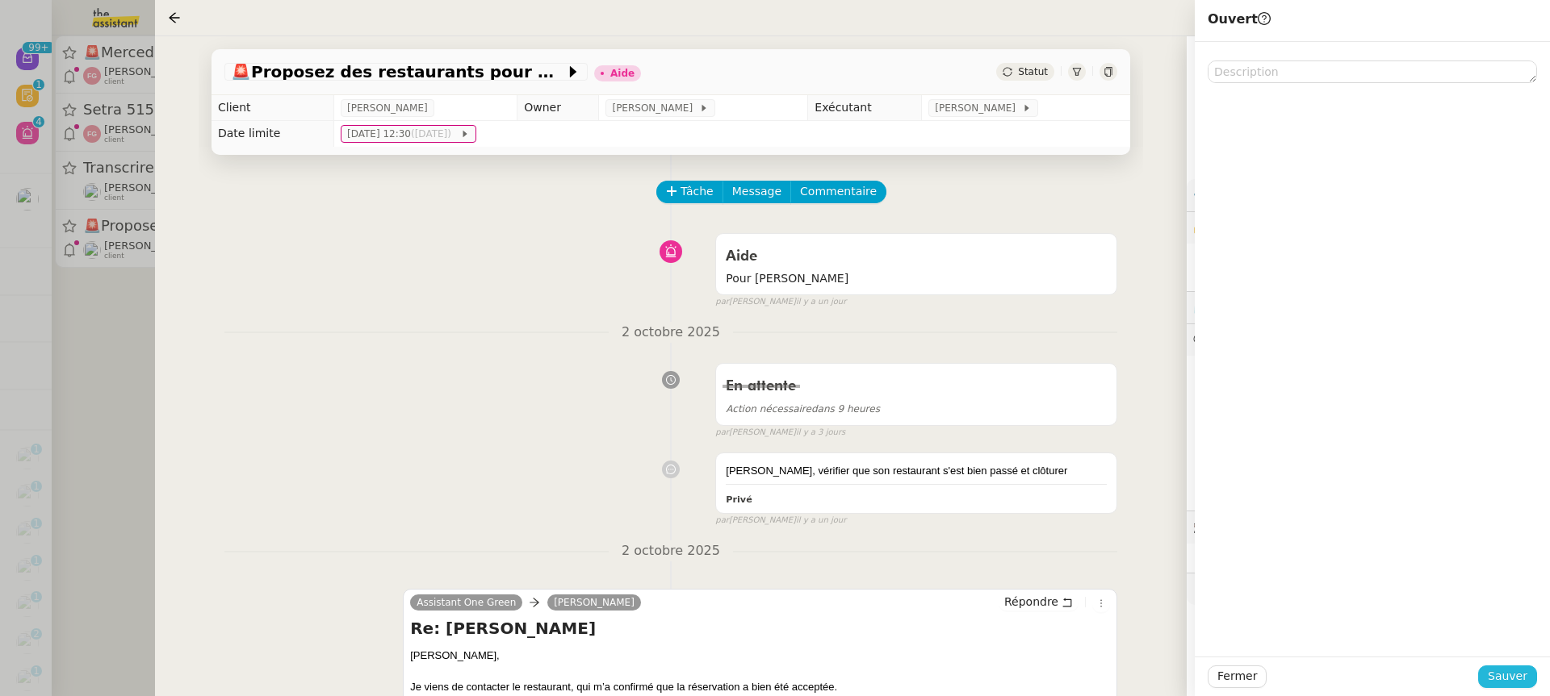
click at [1523, 686] on button "Sauver" at bounding box center [1507, 677] width 59 height 23
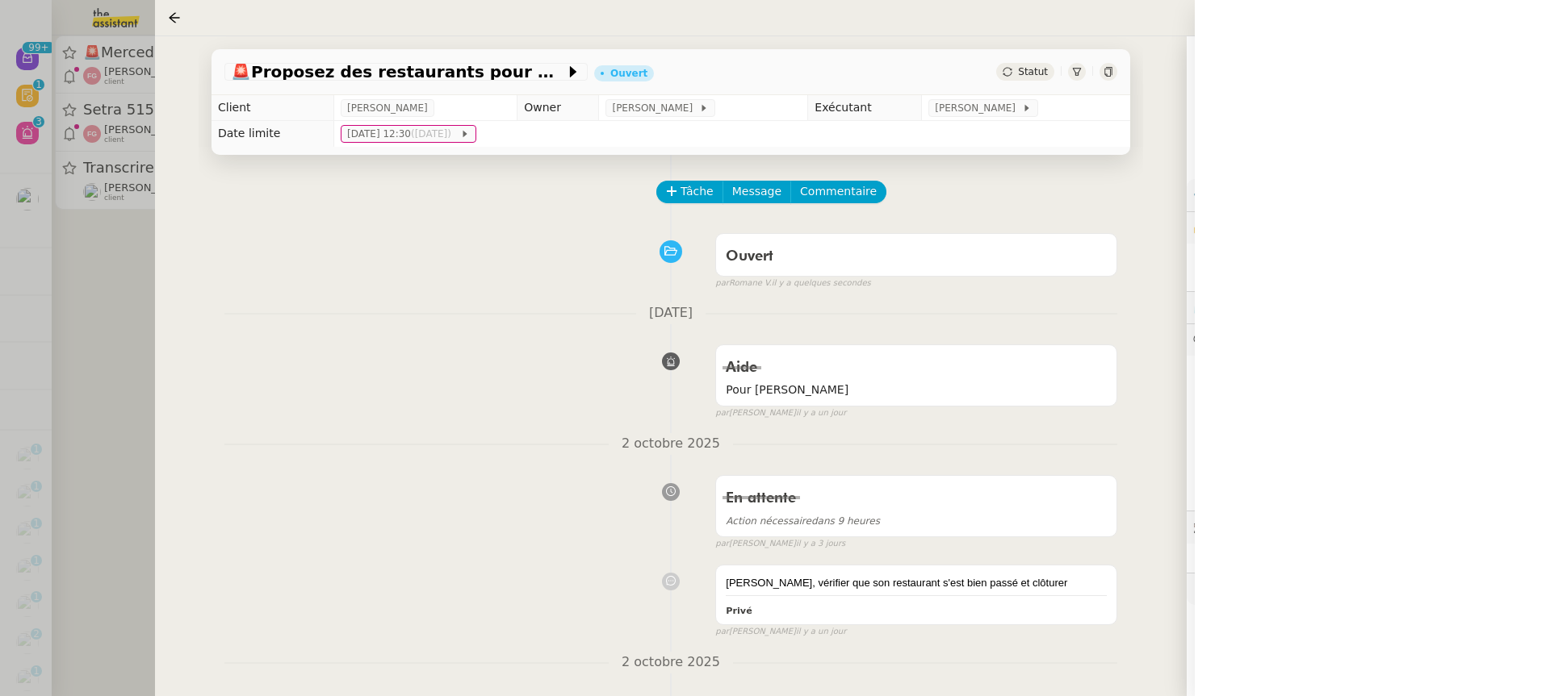
click at [96, 84] on div at bounding box center [775, 348] width 1550 height 696
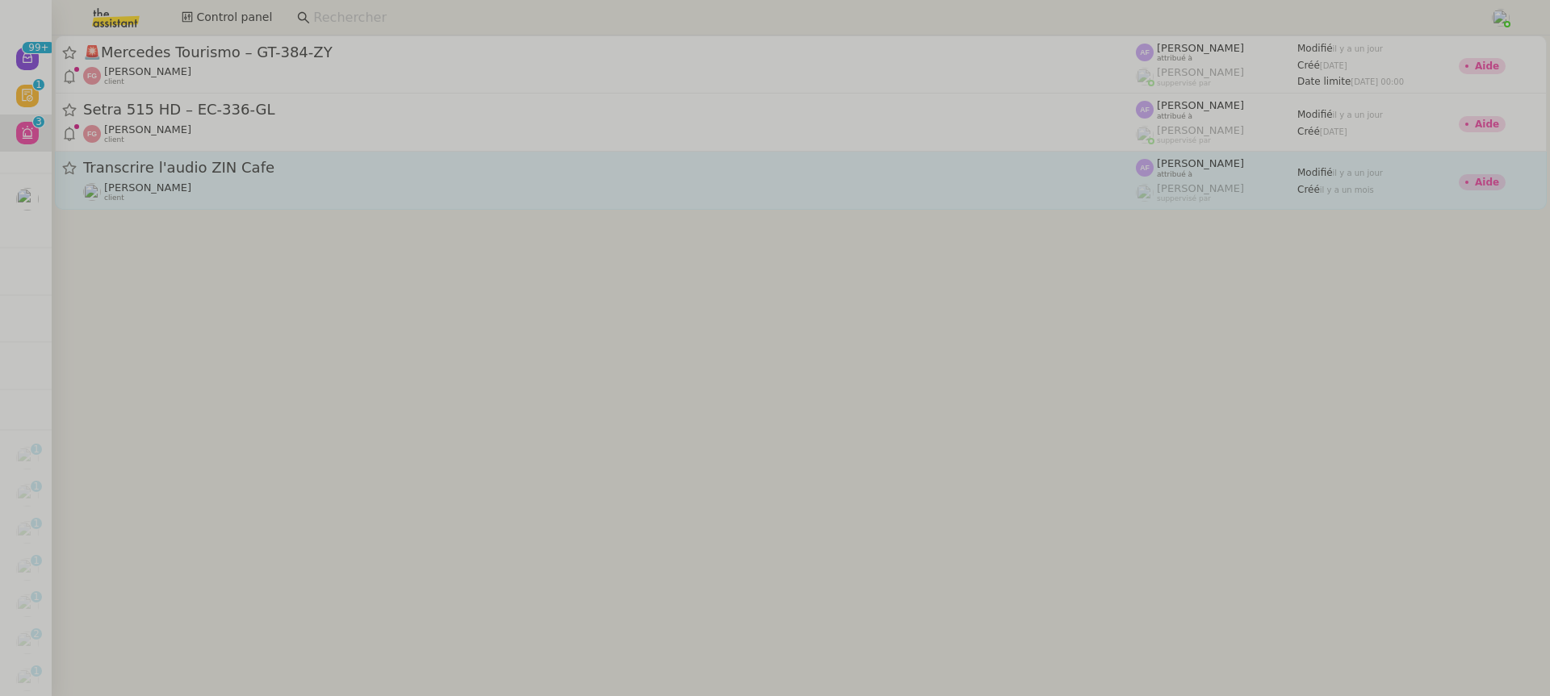
click at [512, 202] on div "[PERSON_NAME] client" at bounding box center [609, 192] width 1052 height 21
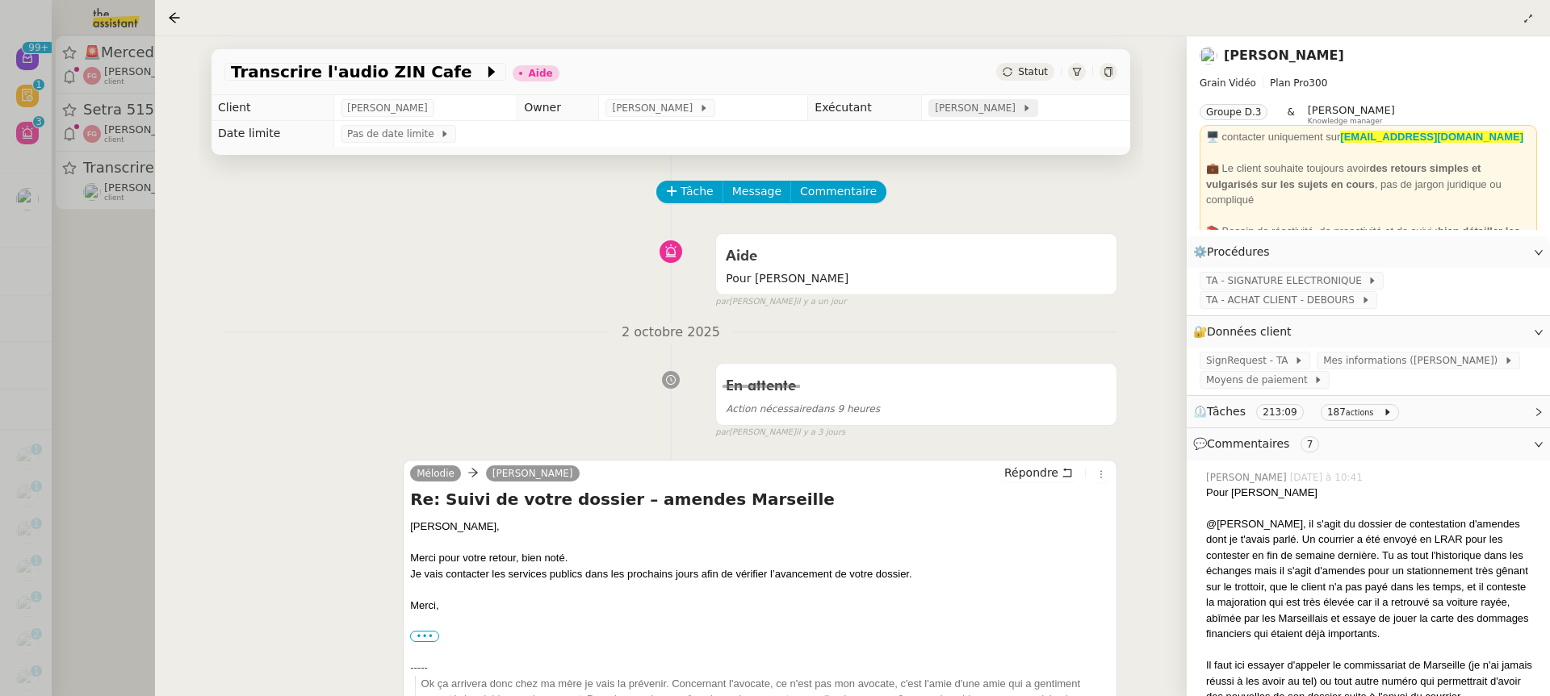
click at [1030, 103] on div "[PERSON_NAME]" at bounding box center [982, 108] width 109 height 18
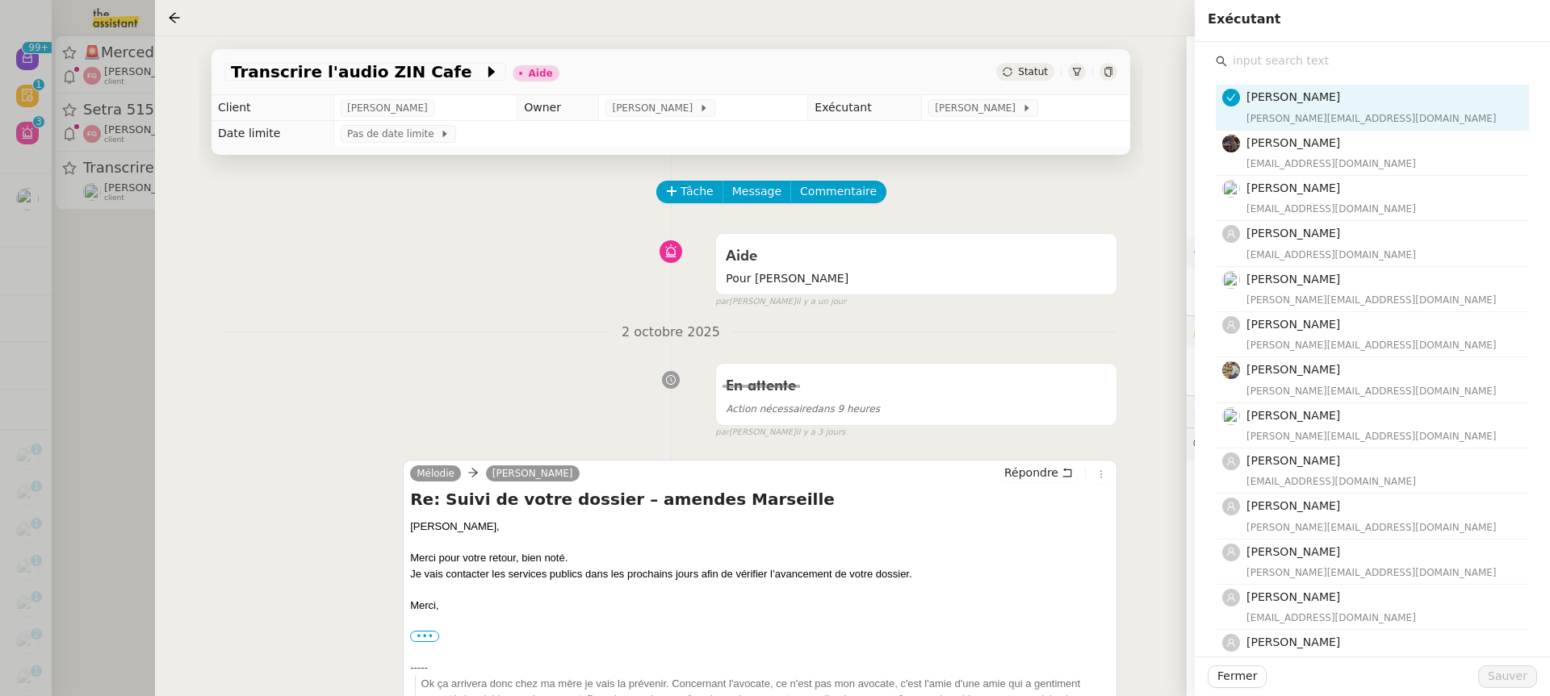
click at [1320, 51] on input "text" at bounding box center [1378, 61] width 302 height 22
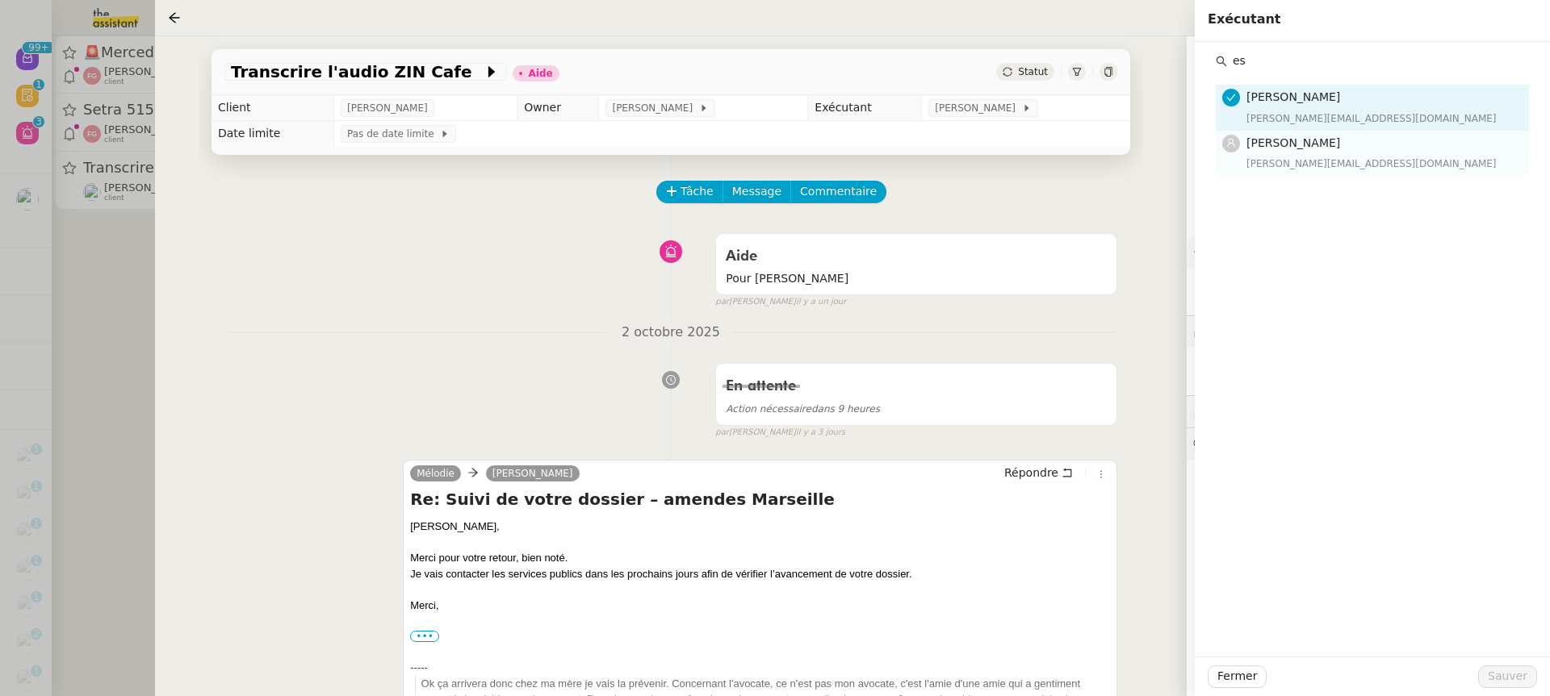
type input "es"
click at [1319, 148] on h4 "[PERSON_NAME]" at bounding box center [1382, 143] width 273 height 19
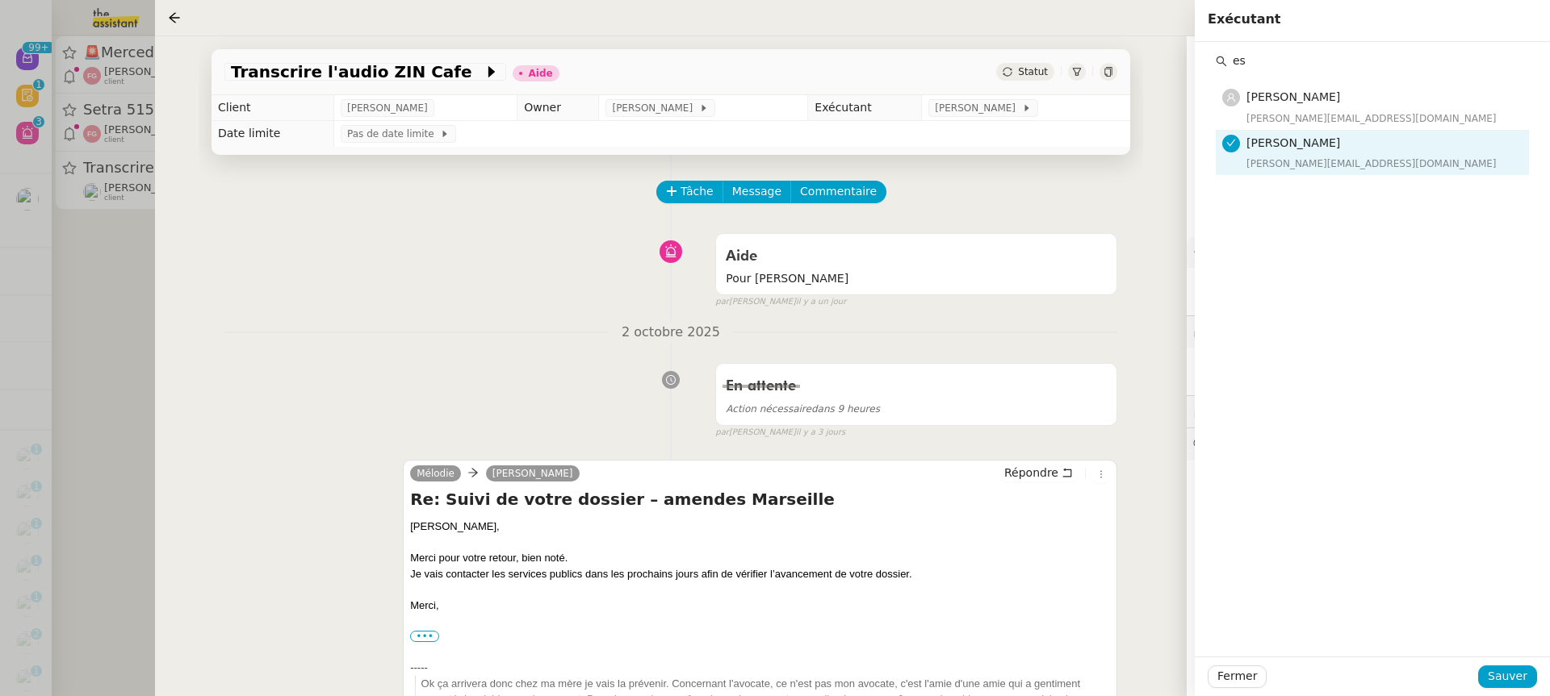
click at [1519, 661] on div "Fermer Sauver" at bounding box center [1371, 677] width 355 height 40
click at [1519, 667] on button "Sauver" at bounding box center [1507, 677] width 59 height 23
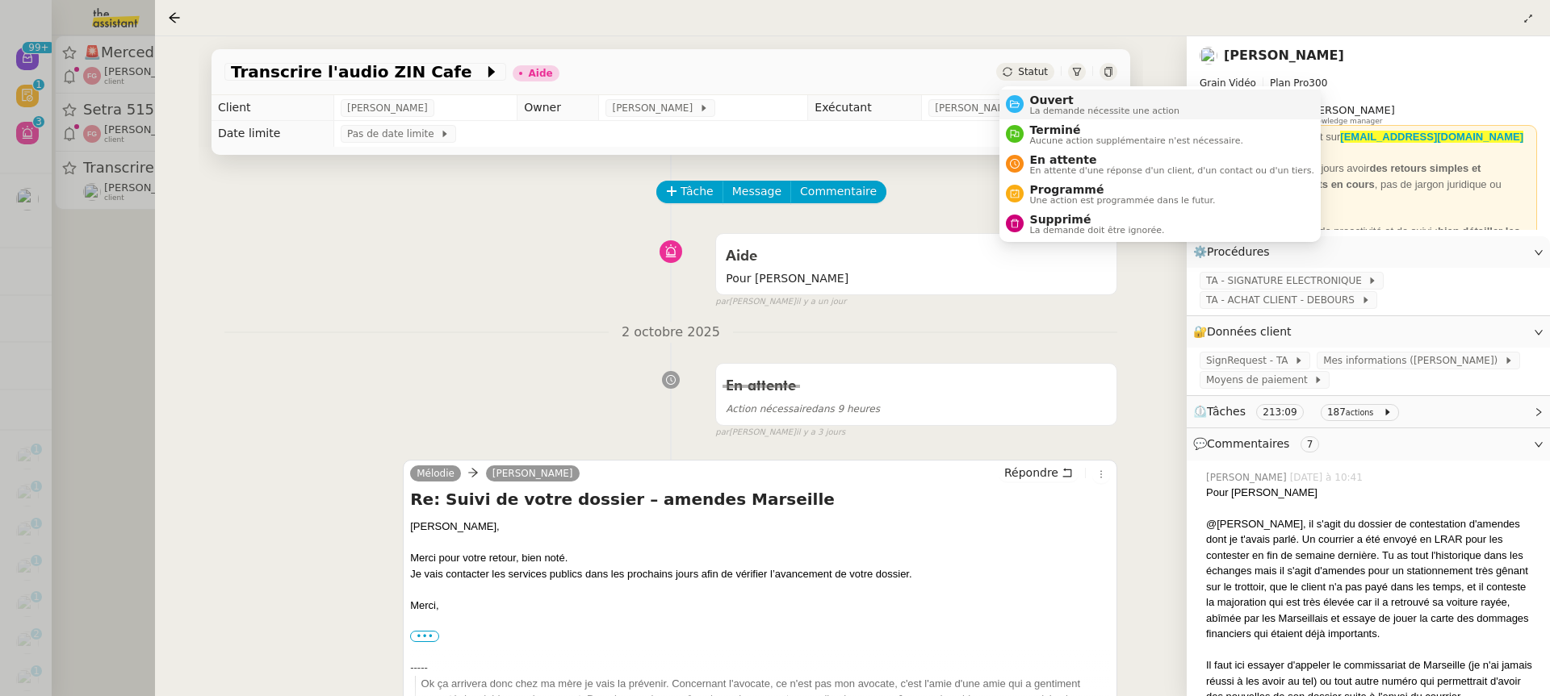
click at [1063, 113] on span "La demande nécessite une action" at bounding box center [1105, 111] width 150 height 9
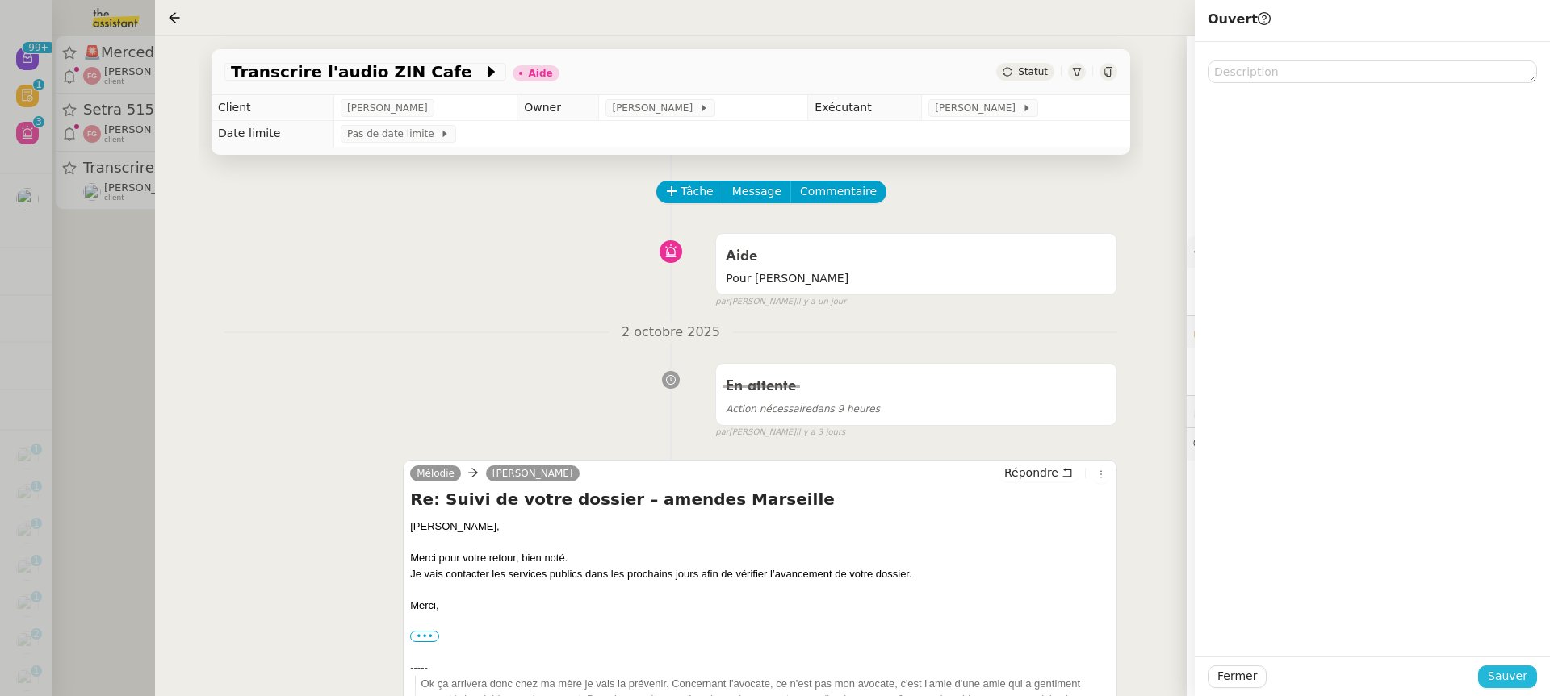
click at [1489, 671] on button "Sauver" at bounding box center [1507, 677] width 59 height 23
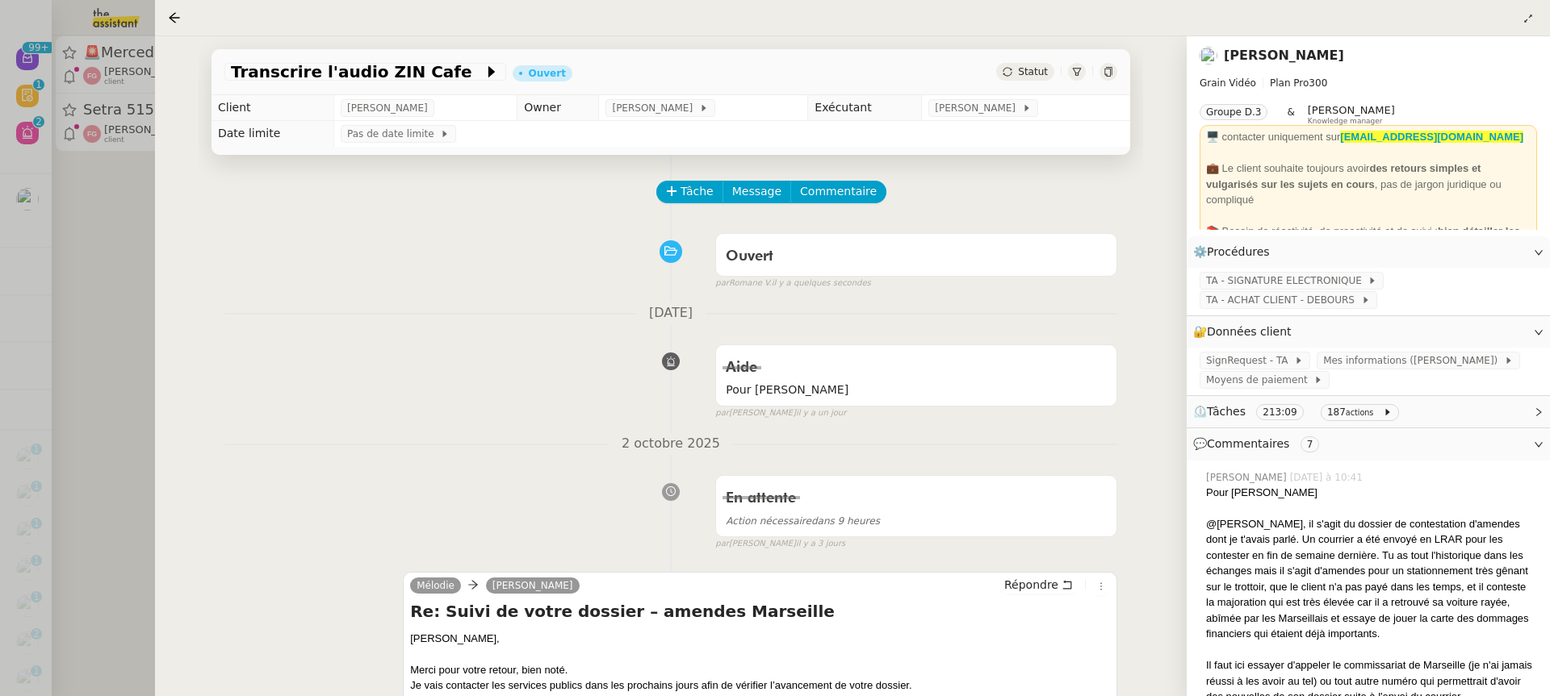
click at [54, 71] on div at bounding box center [775, 348] width 1550 height 696
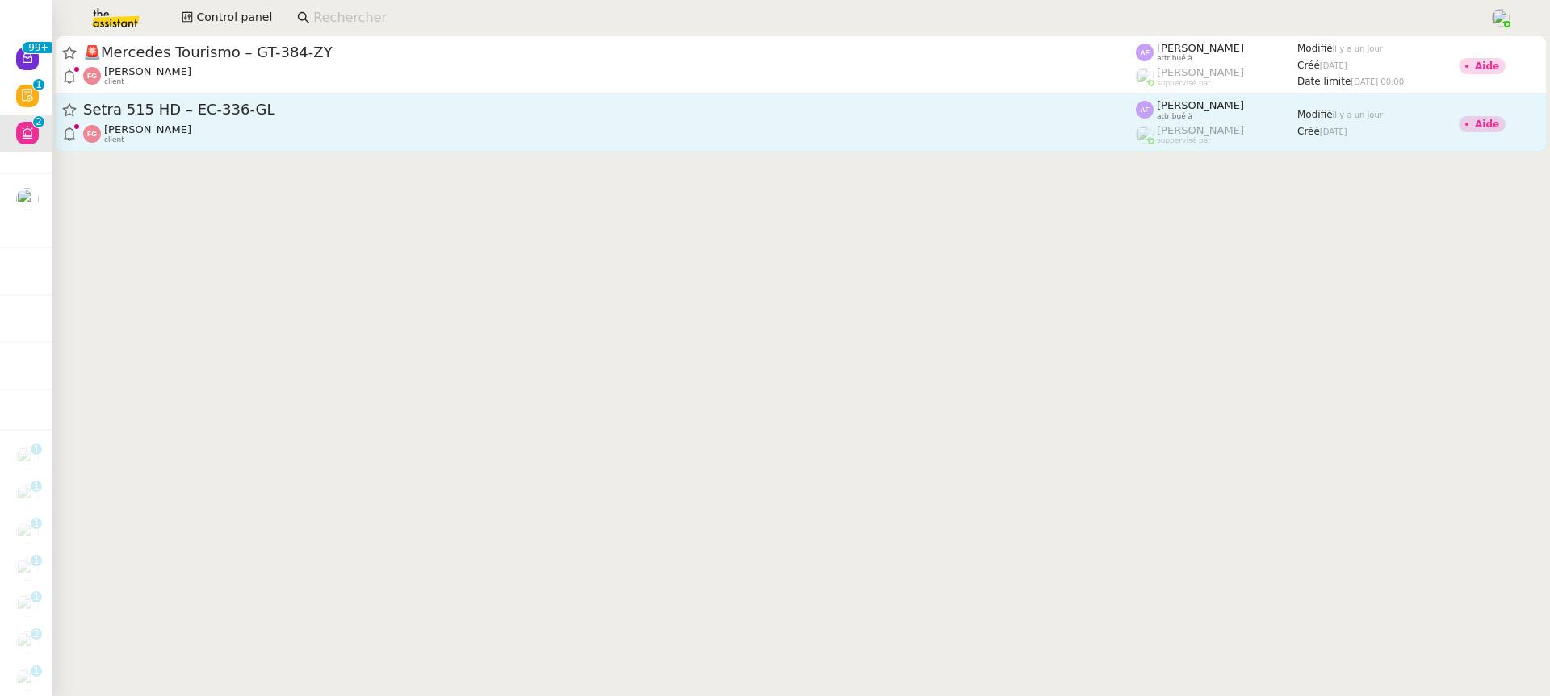
click at [290, 132] on div "[PERSON_NAME] client" at bounding box center [609, 133] width 1052 height 21
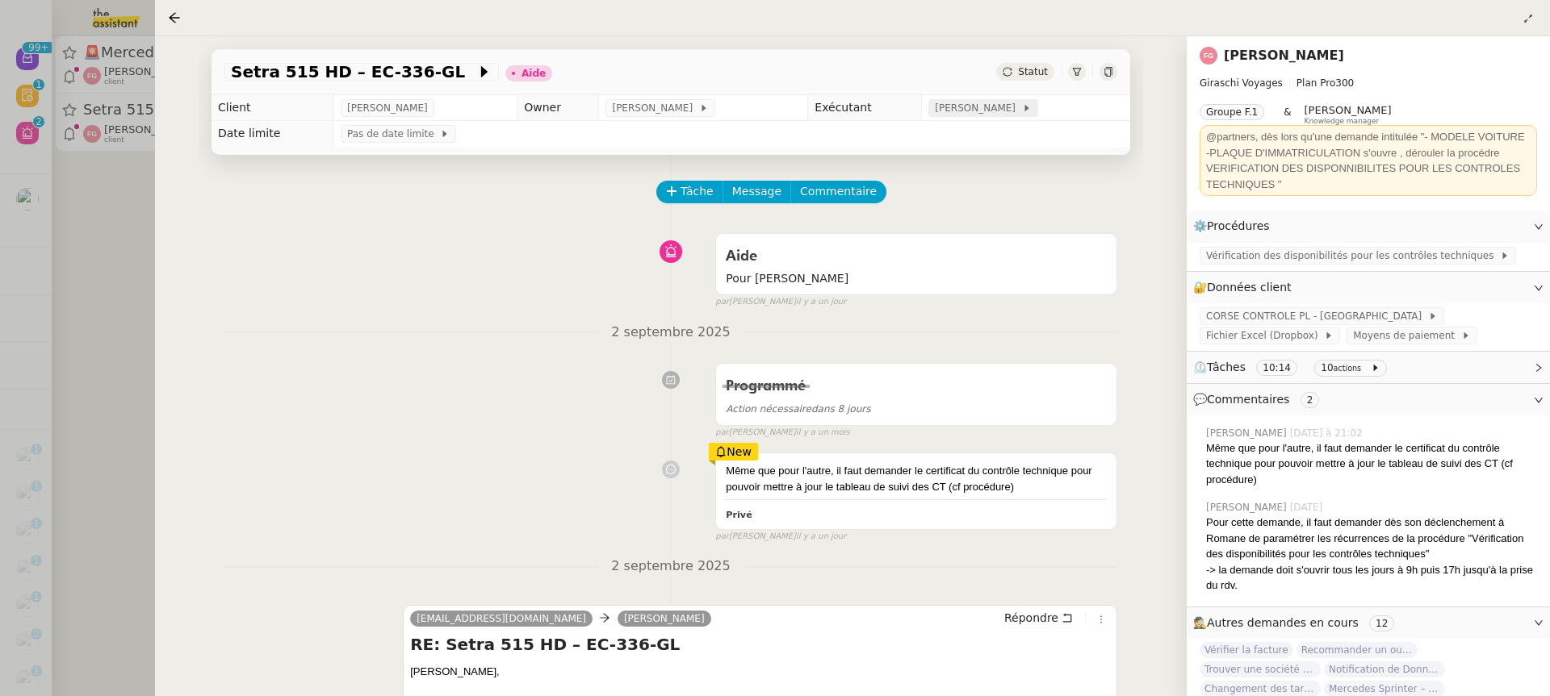
click at [991, 112] on span "[PERSON_NAME]" at bounding box center [978, 108] width 86 height 16
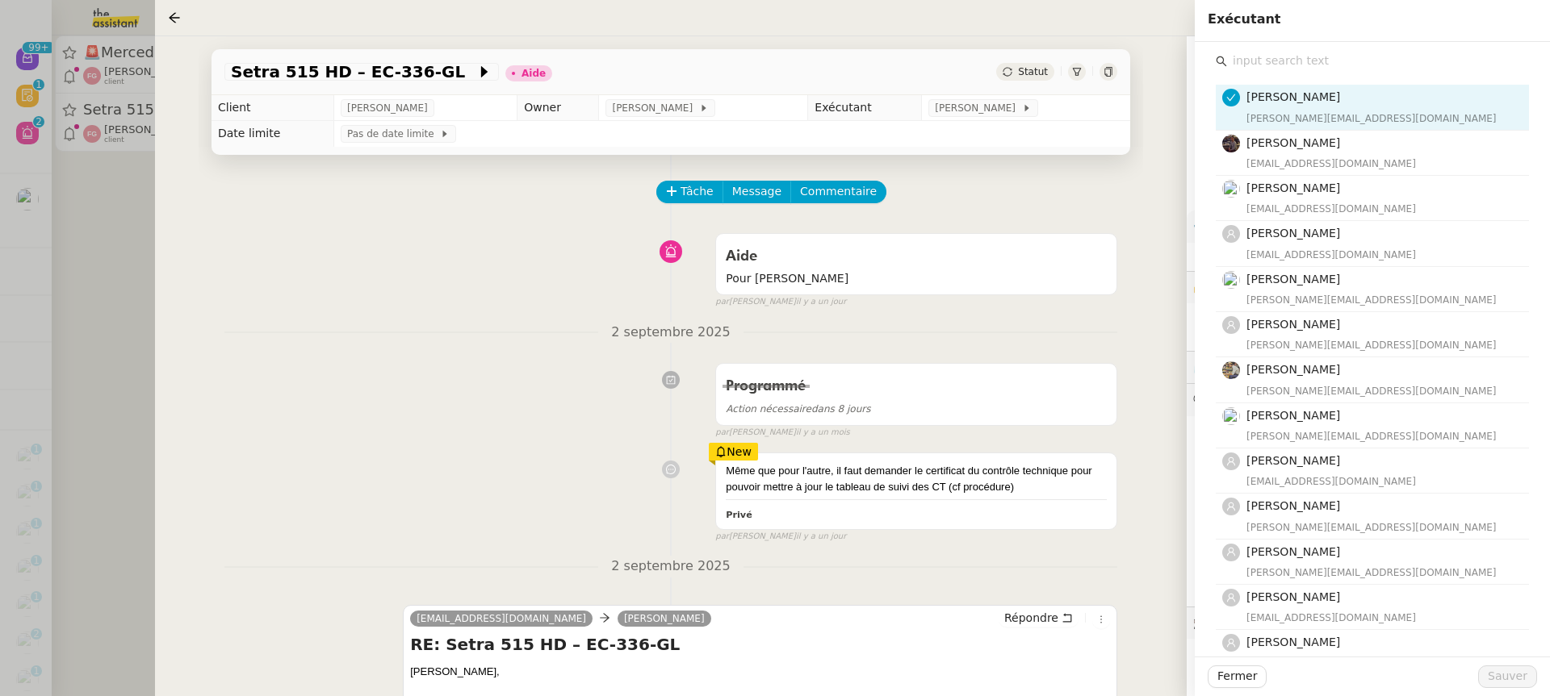
click at [1299, 66] on input "text" at bounding box center [1378, 61] width 302 height 22
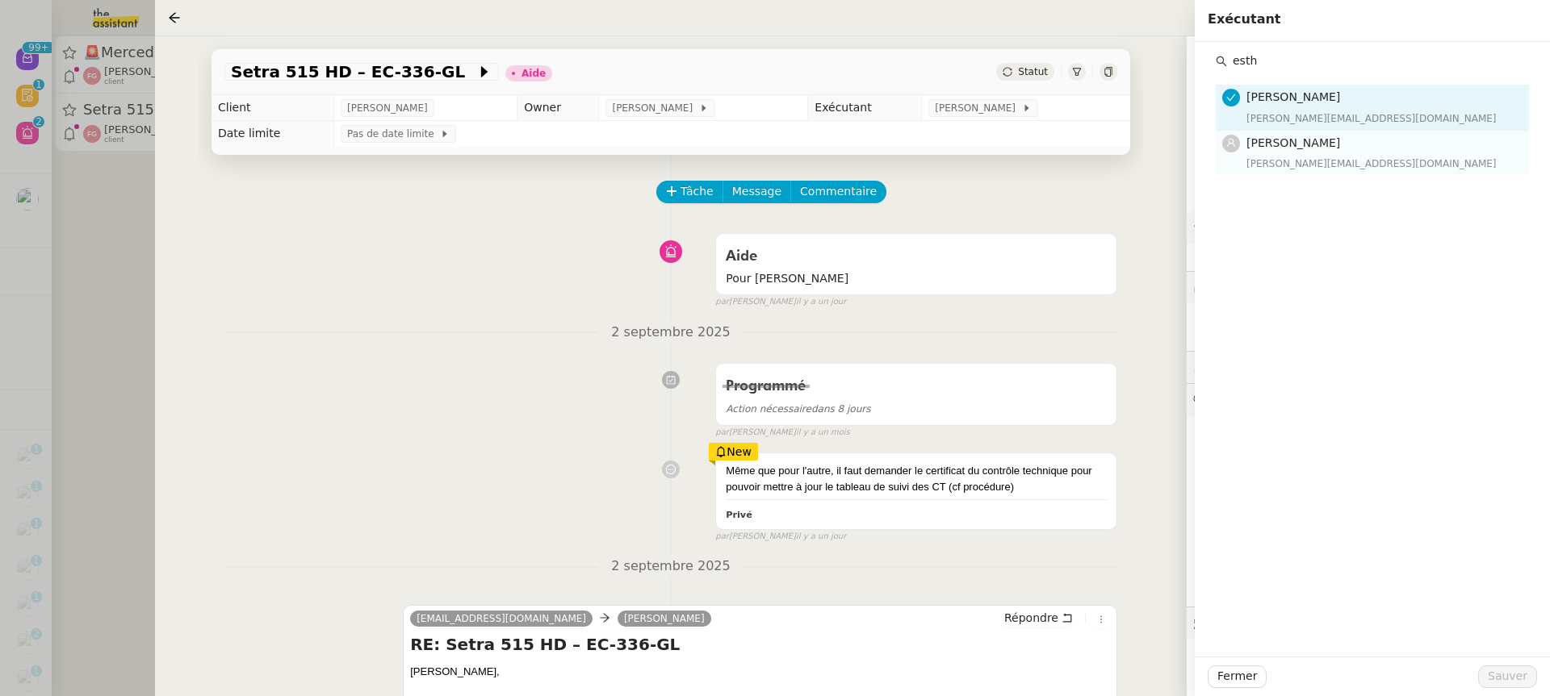
type input "esth"
click at [1310, 135] on h4 "[PERSON_NAME]" at bounding box center [1382, 143] width 273 height 19
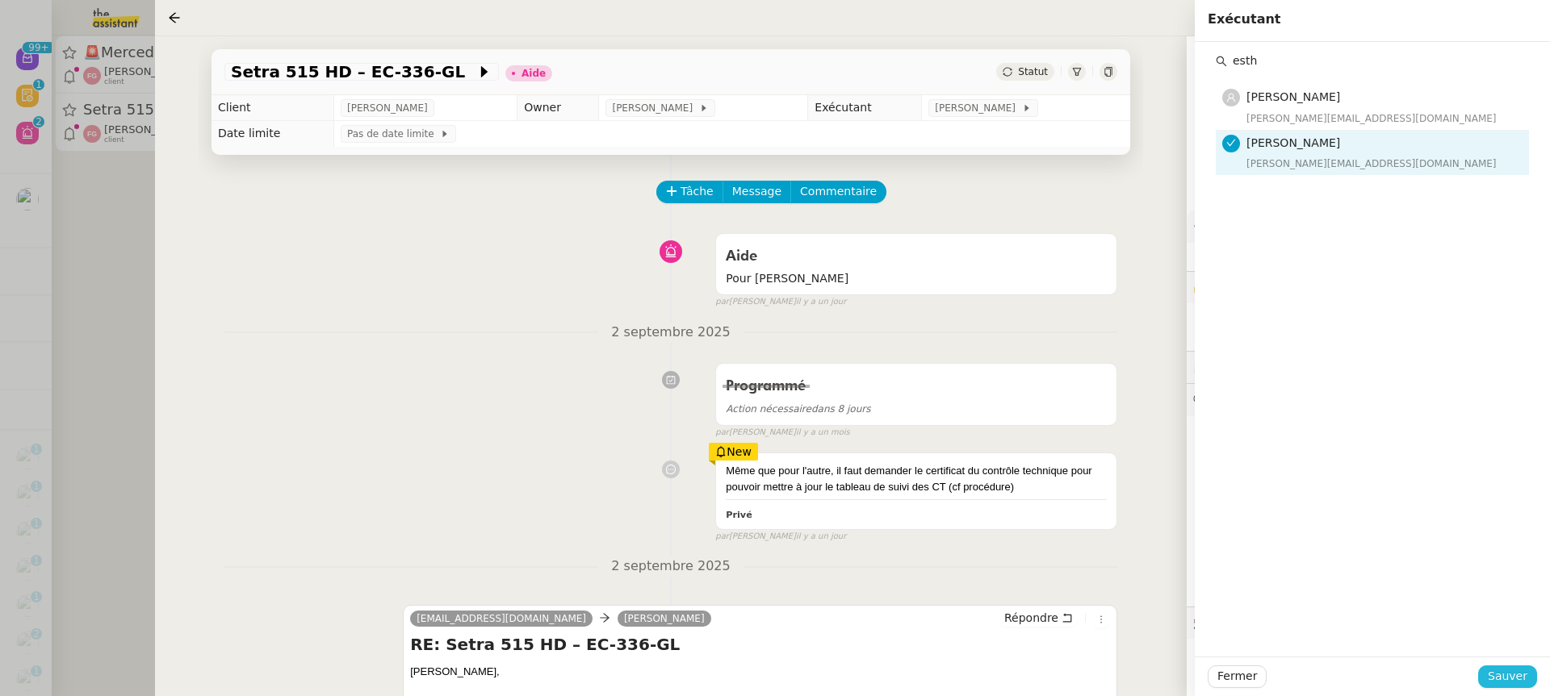
click at [1529, 671] on button "Sauver" at bounding box center [1507, 677] width 59 height 23
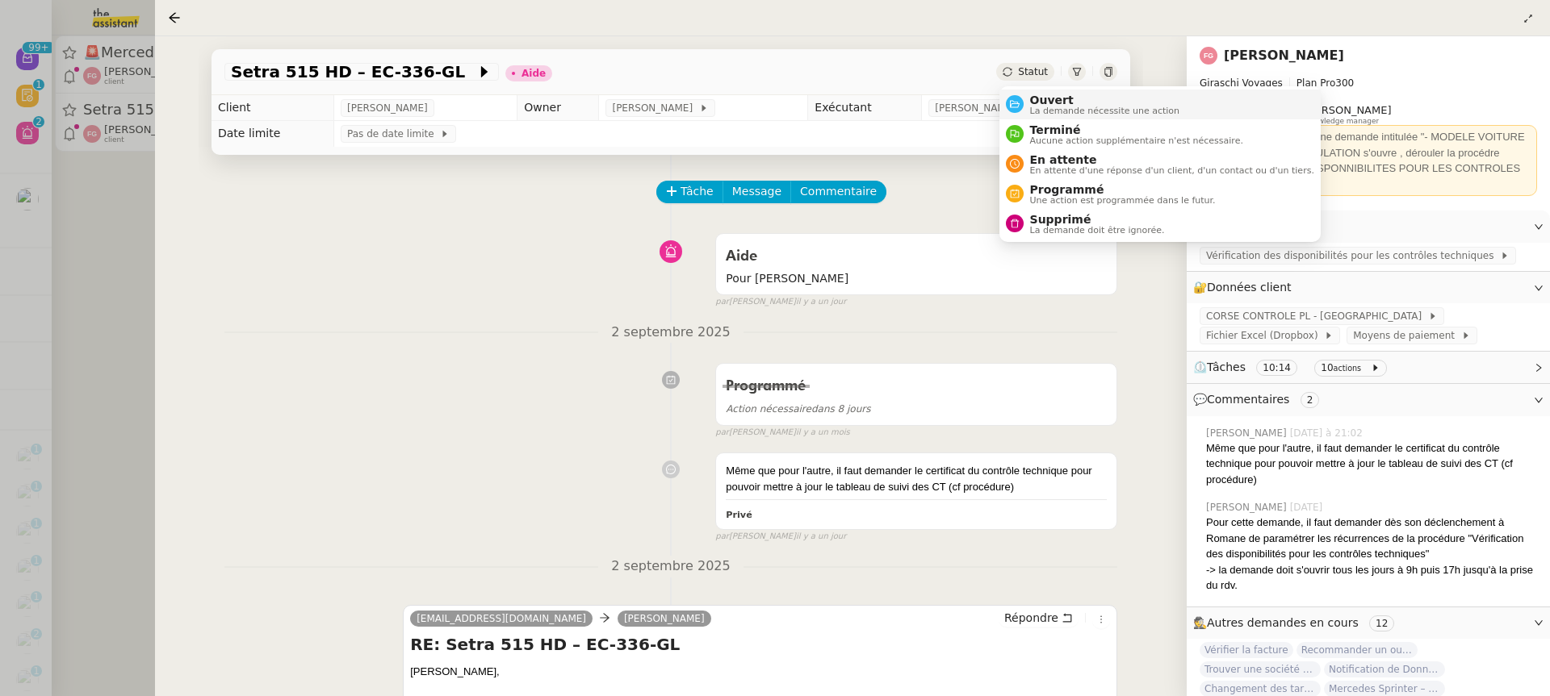
click at [1050, 94] on span "Ouvert" at bounding box center [1105, 100] width 150 height 13
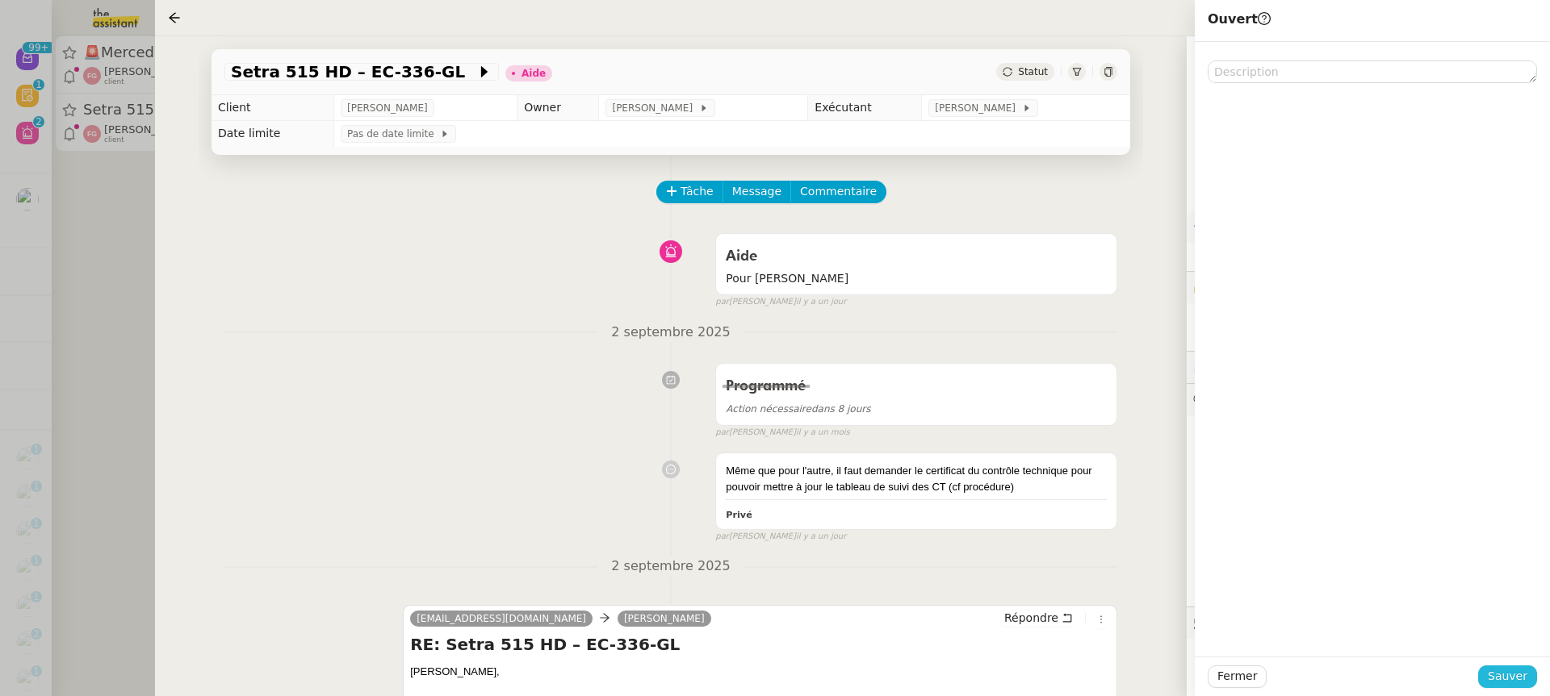
click at [1533, 674] on button "Sauver" at bounding box center [1507, 677] width 59 height 23
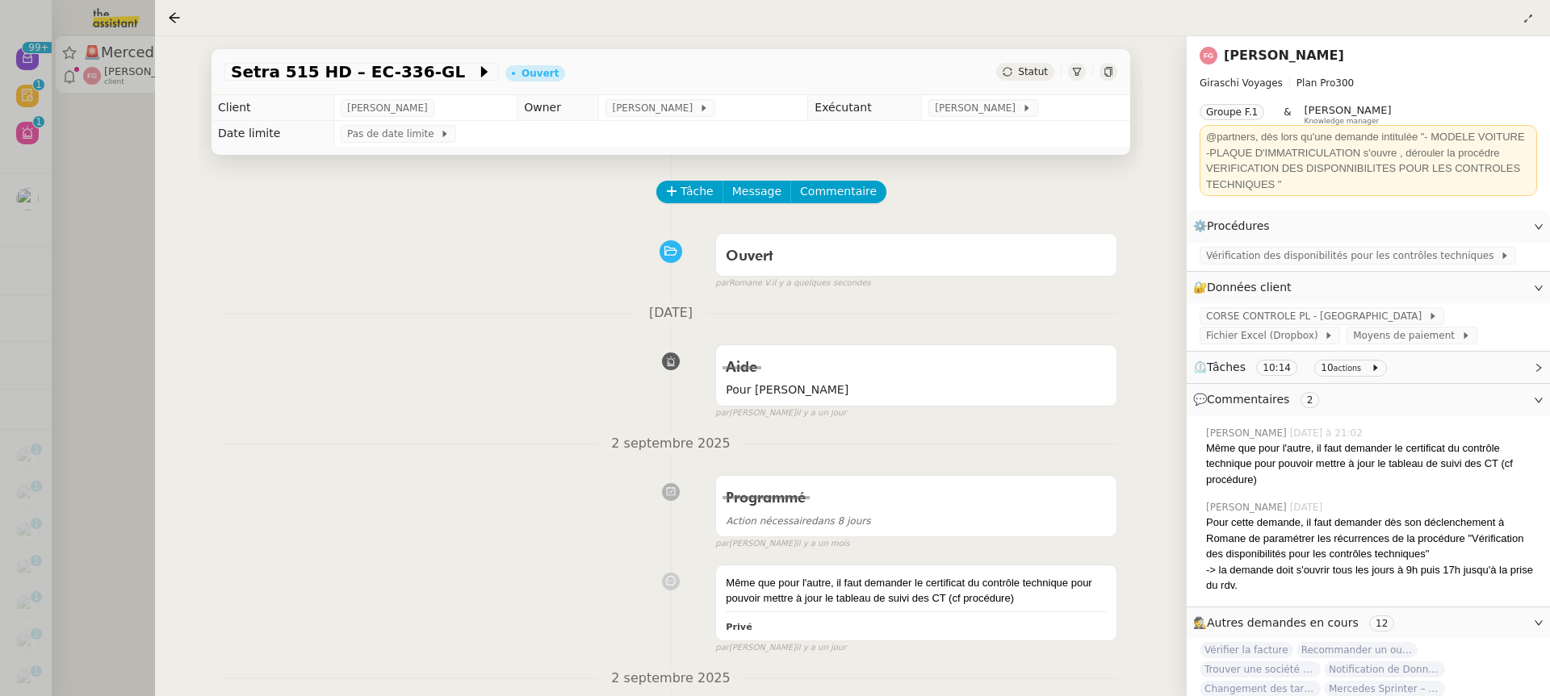
click at [45, 85] on div at bounding box center [775, 348] width 1550 height 696
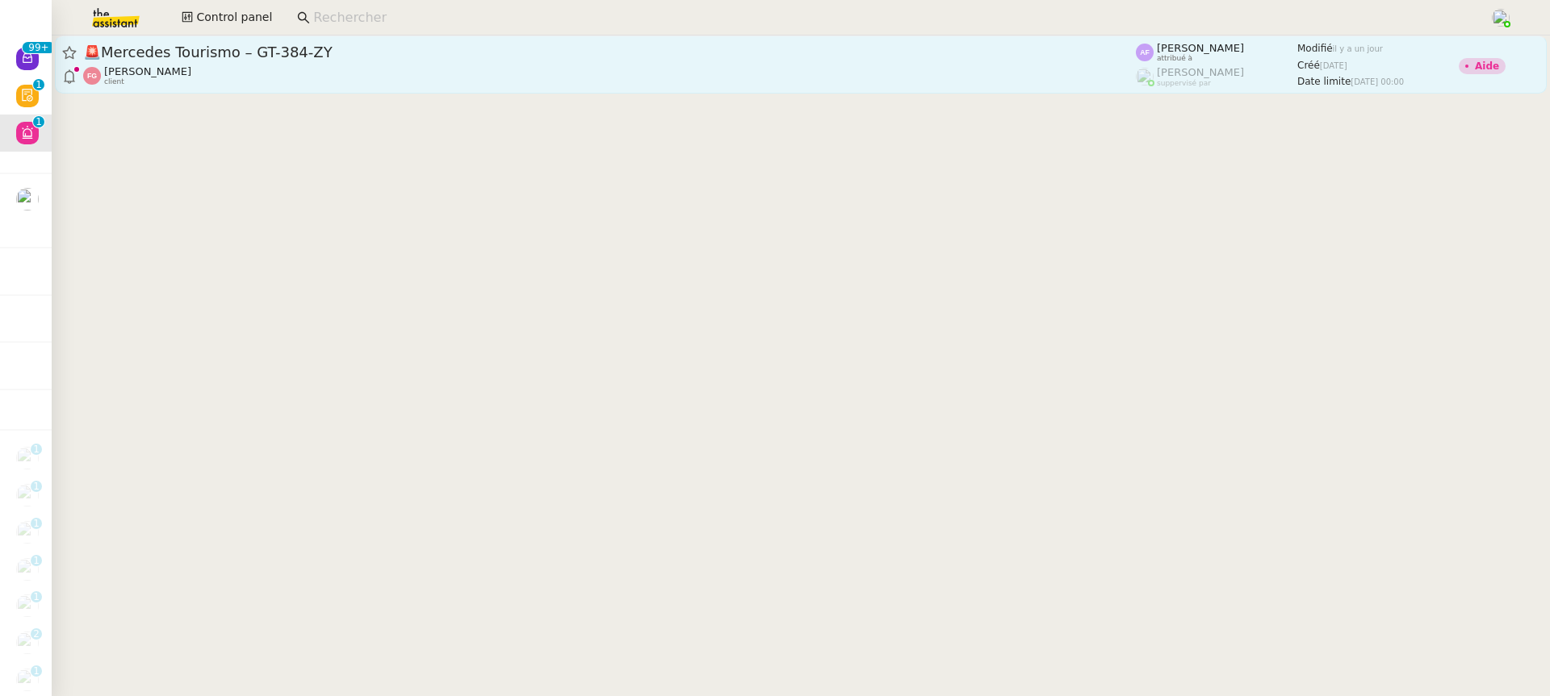
click at [236, 51] on span "🚨 Mercedes Tourismo – GT-384-ZY" at bounding box center [609, 52] width 1052 height 15
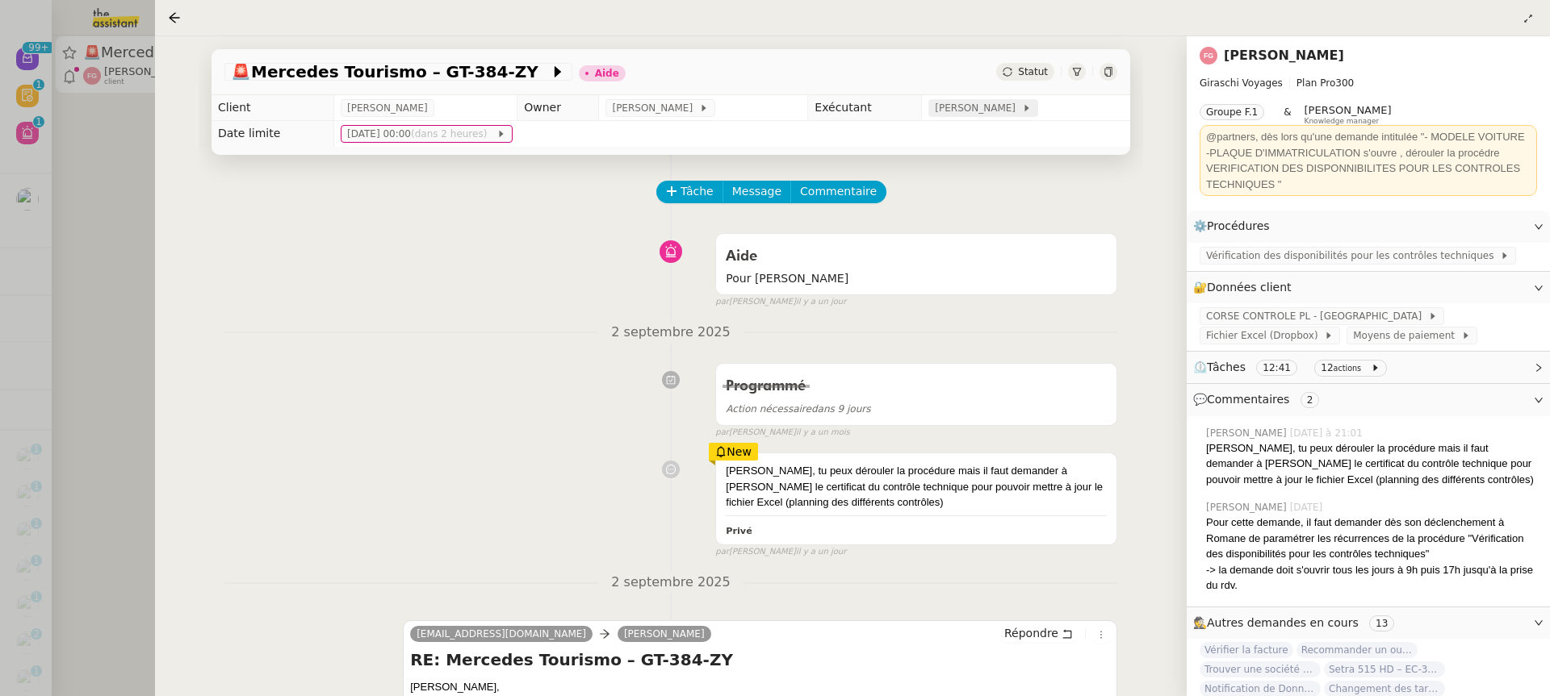
click at [978, 109] on span "[PERSON_NAME]" at bounding box center [978, 108] width 86 height 16
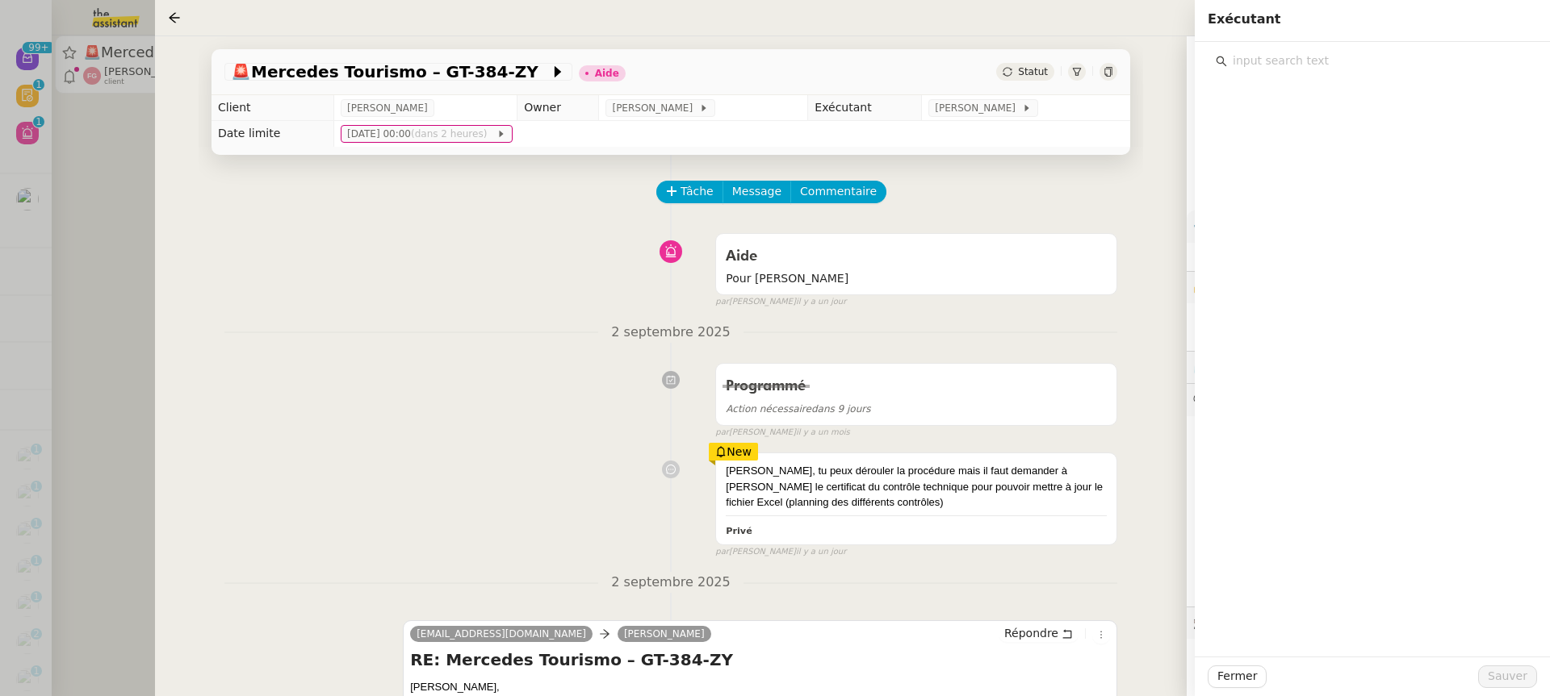
click at [1329, 44] on div at bounding box center [1371, 57] width 329 height 30
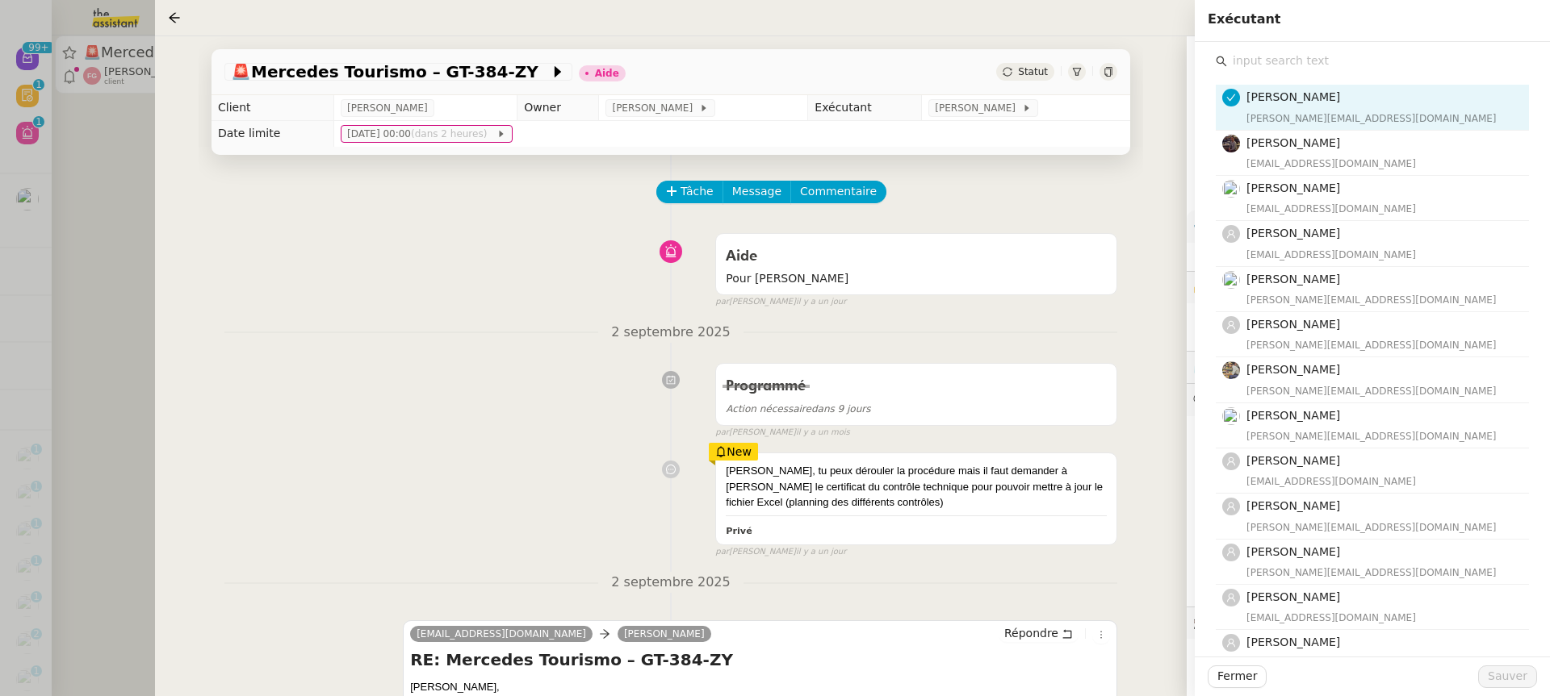
click at [1329, 61] on input "text" at bounding box center [1378, 61] width 302 height 22
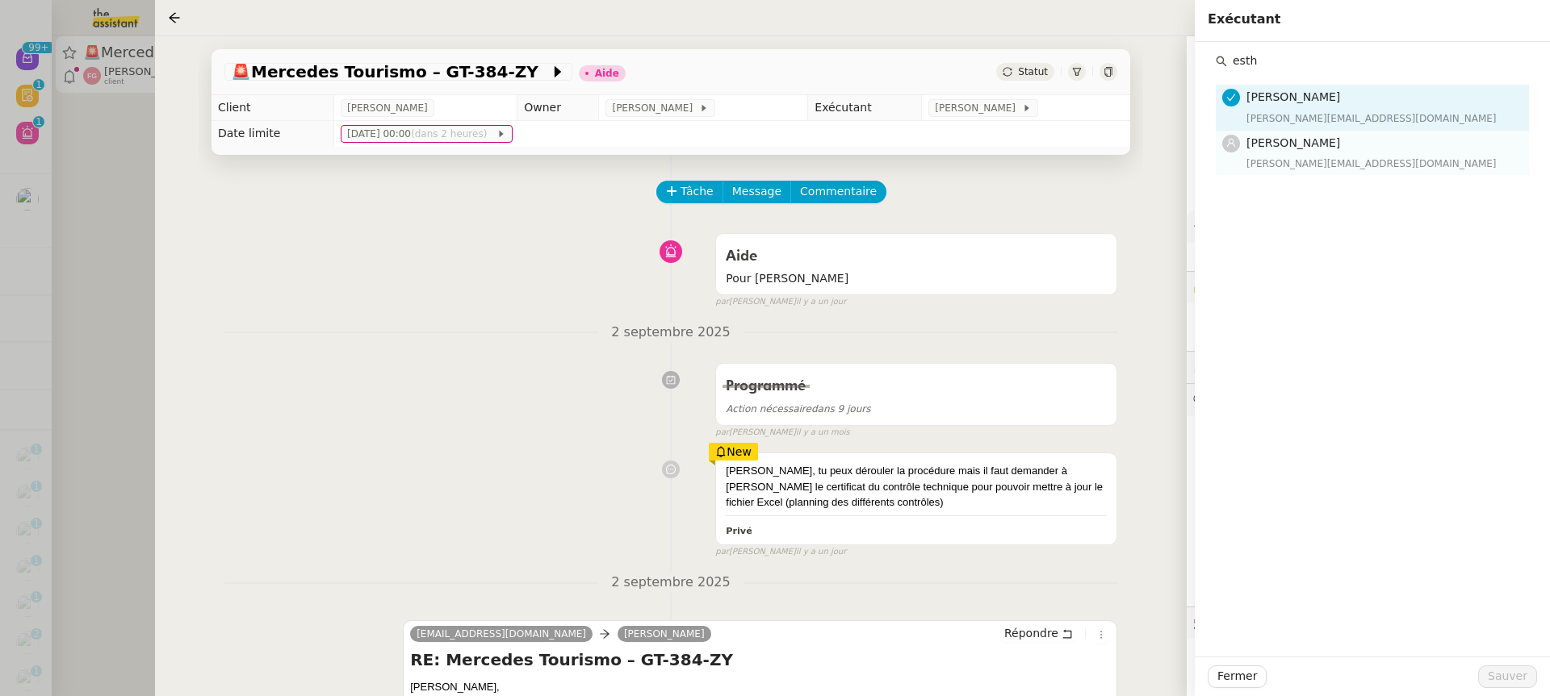
type input "esth"
click at [1352, 165] on div "[PERSON_NAME][EMAIL_ADDRESS][DOMAIN_NAME]" at bounding box center [1382, 164] width 273 height 16
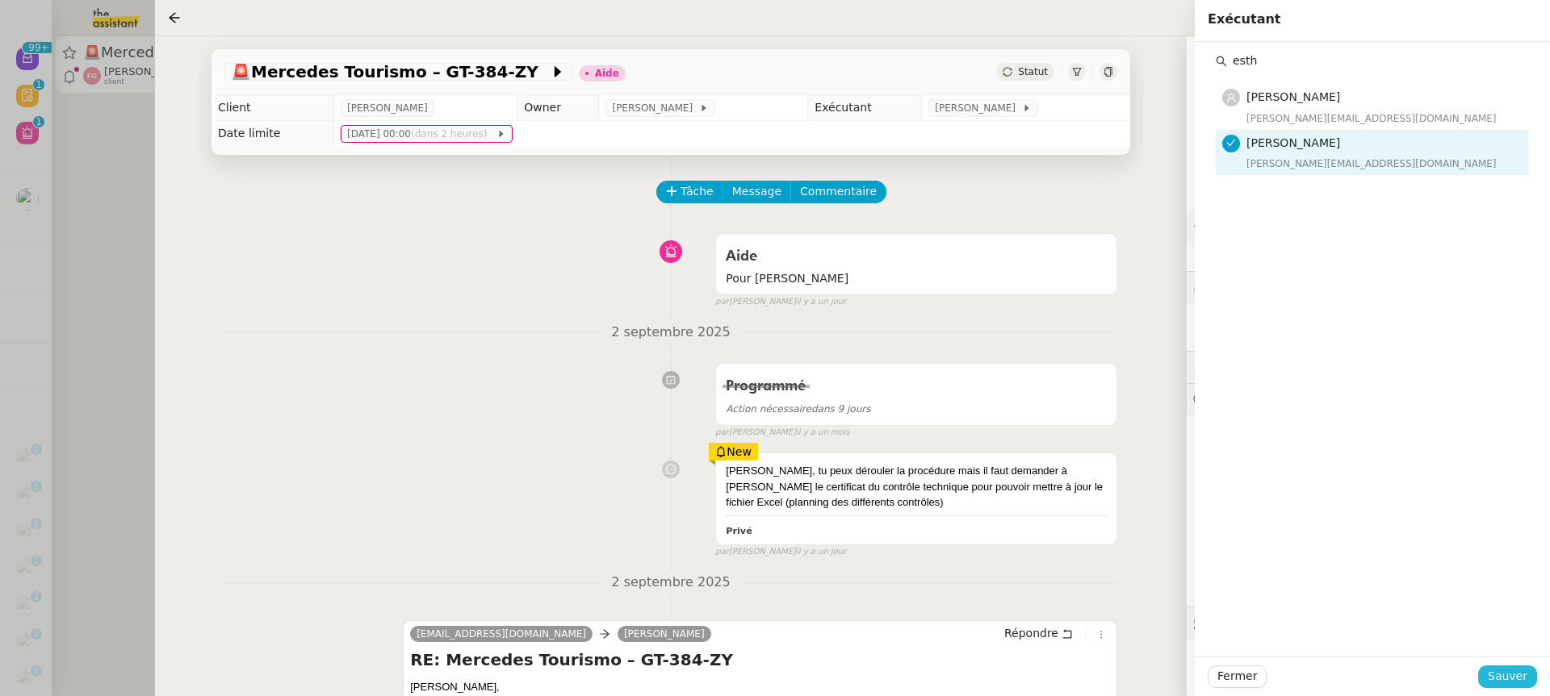
click at [1506, 681] on span "Sauver" at bounding box center [1507, 676] width 40 height 19
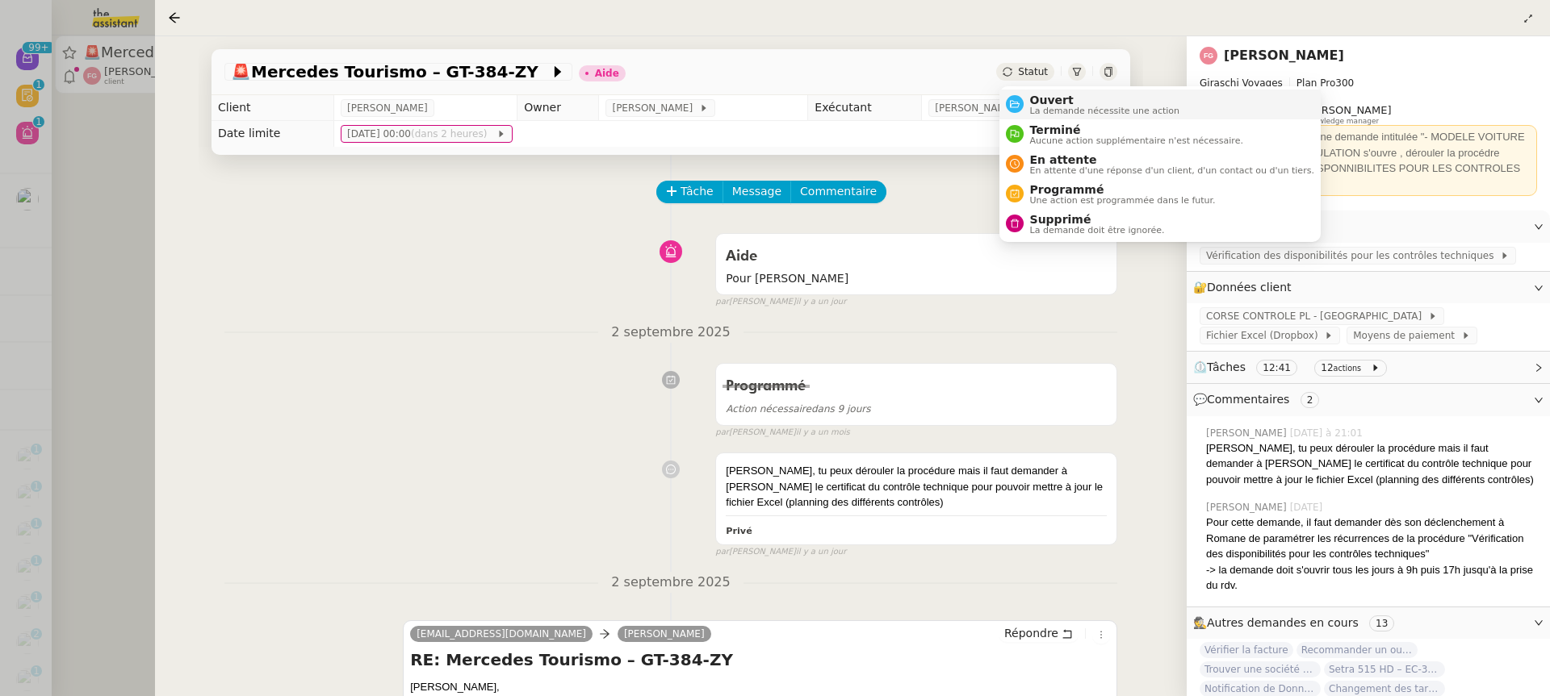
click at [1073, 111] on span "La demande nécessite une action" at bounding box center [1105, 111] width 150 height 9
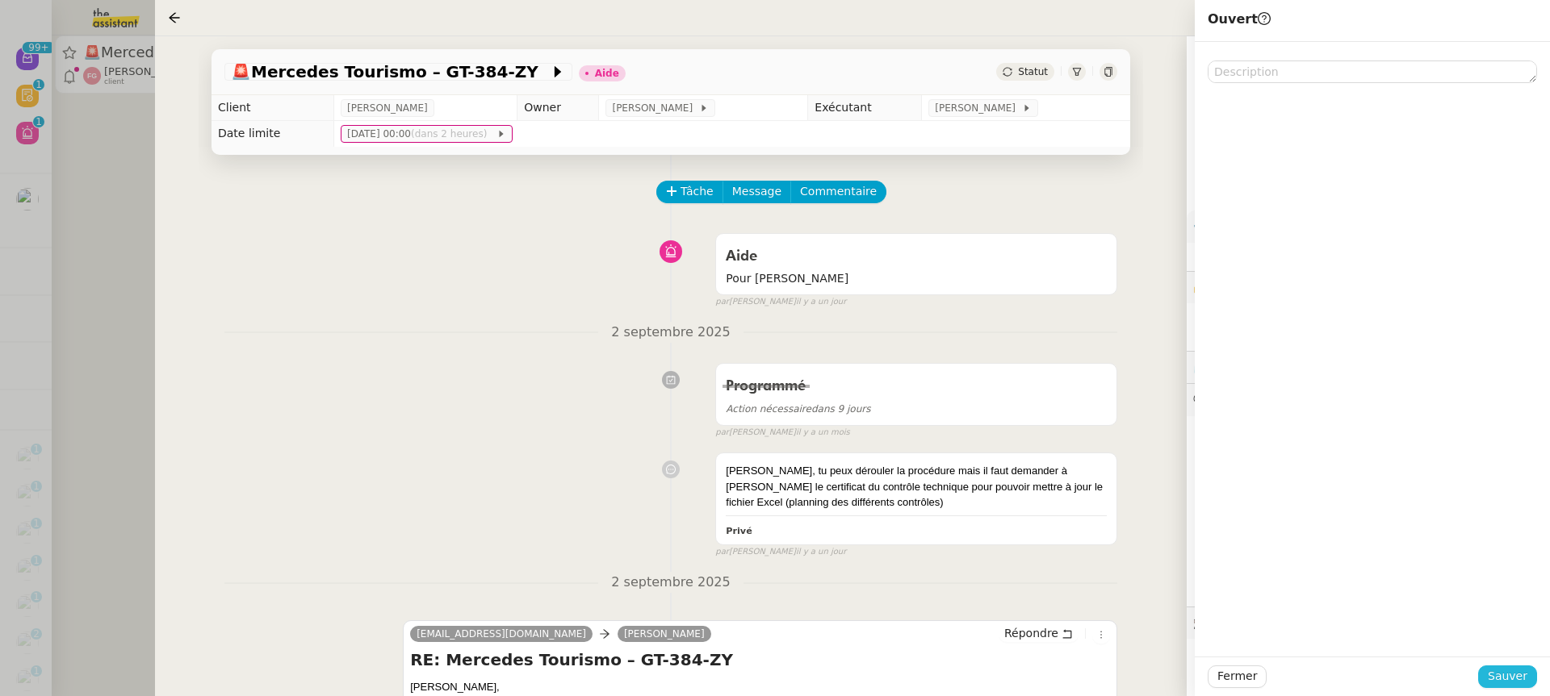
click at [1500, 671] on span "Sauver" at bounding box center [1507, 676] width 40 height 19
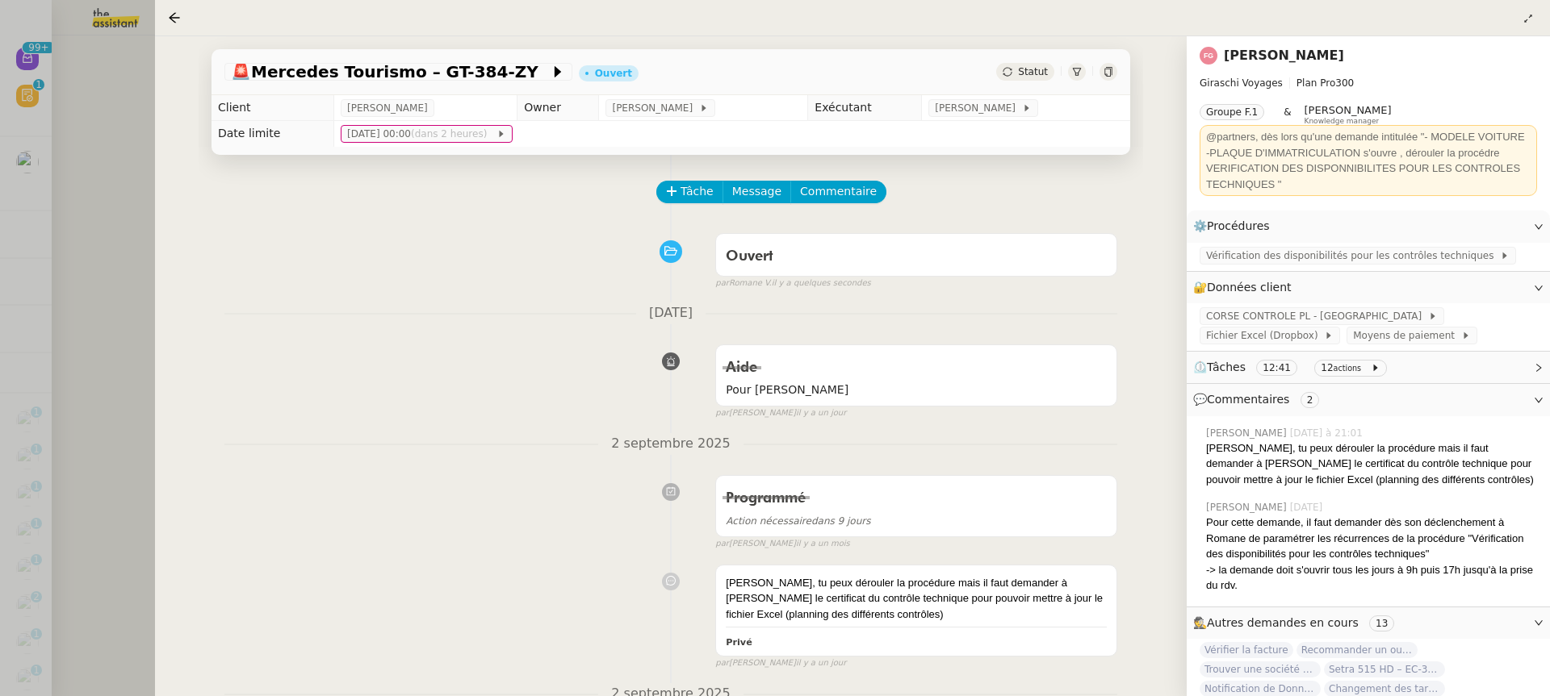
click at [101, 98] on div at bounding box center [775, 348] width 1550 height 696
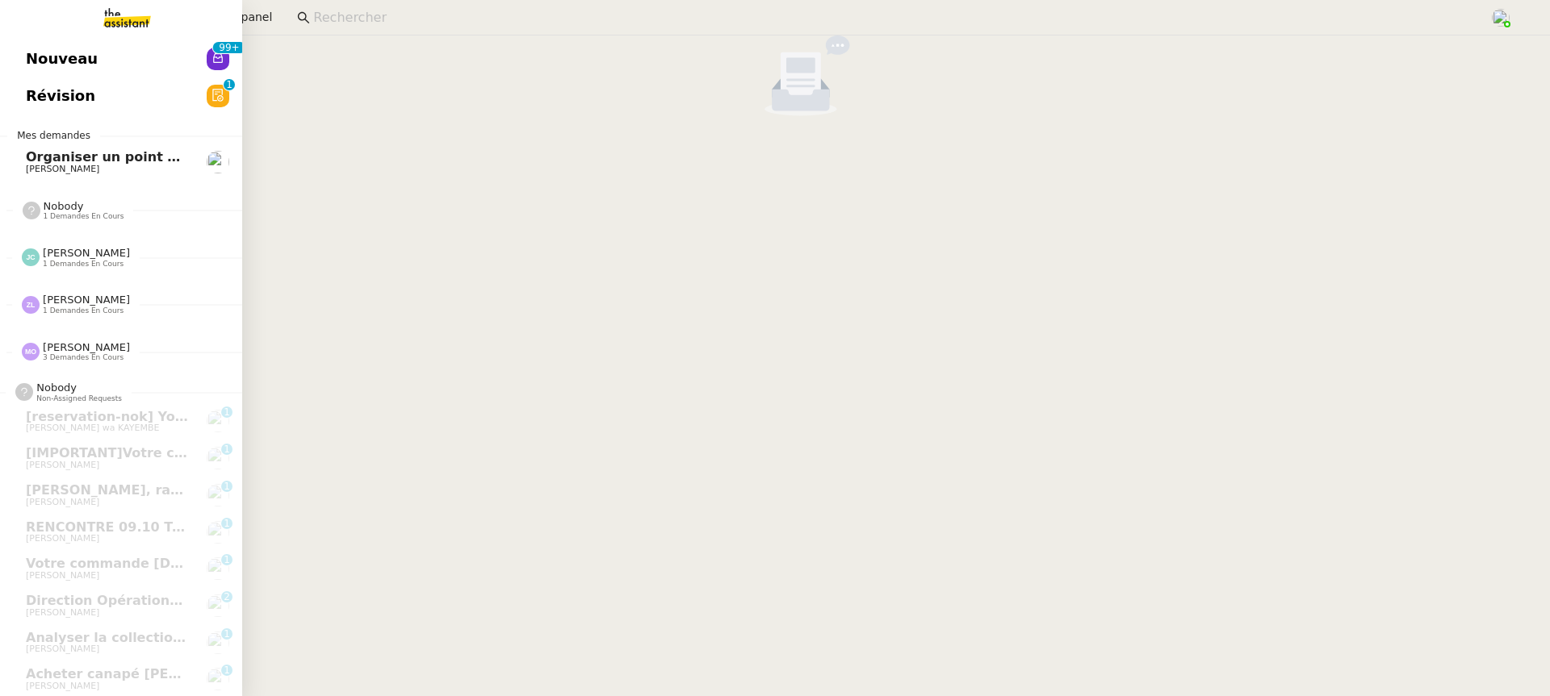
click at [40, 48] on link "Nouveau 99+" at bounding box center [121, 58] width 242 height 37
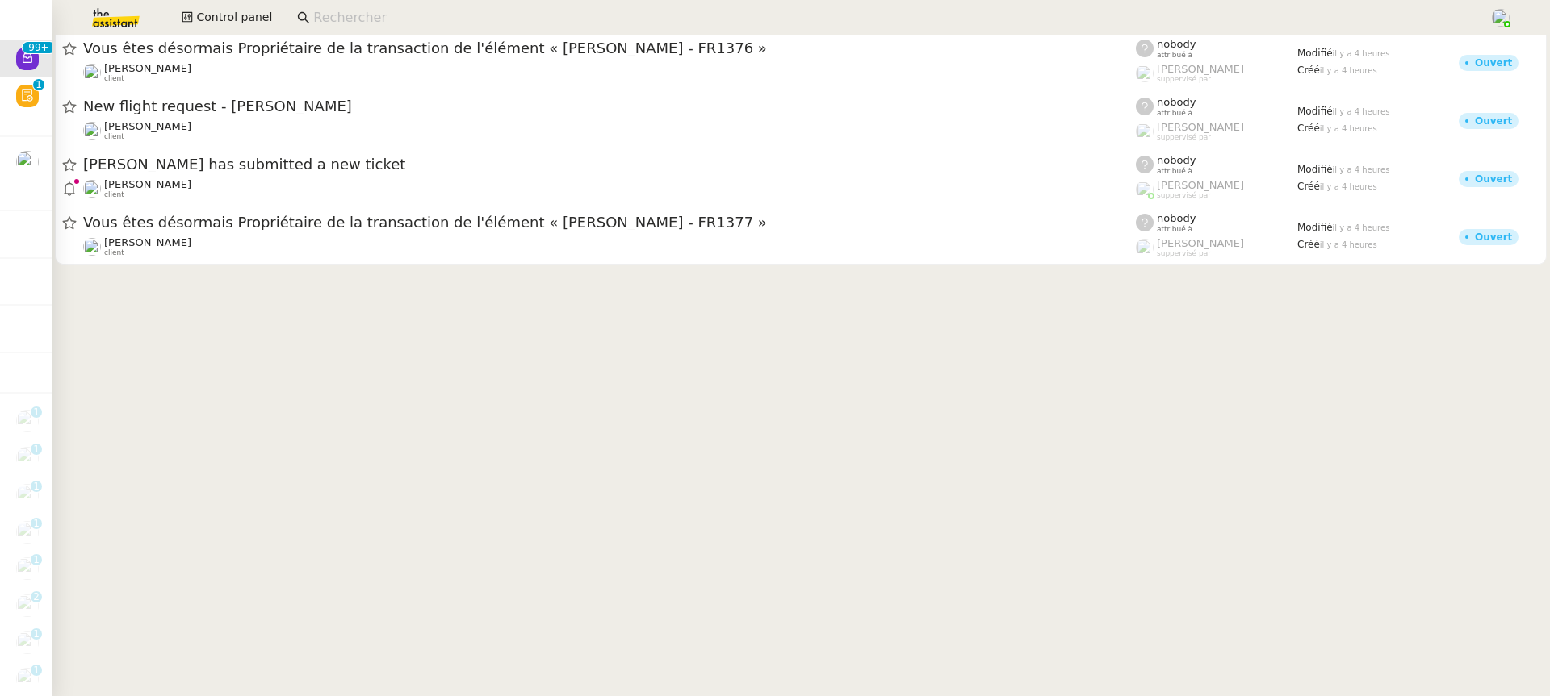
scroll to position [7067, 0]
